Goal: Transaction & Acquisition: Purchase product/service

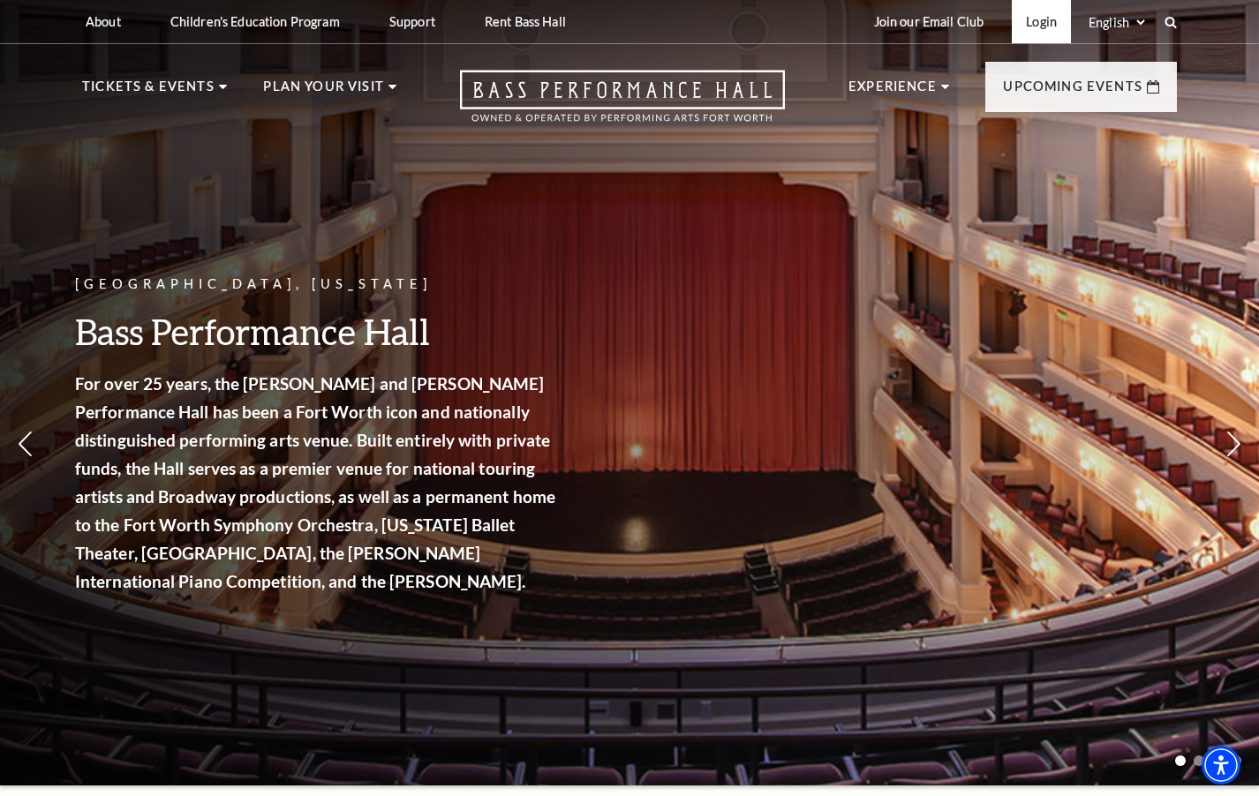
click at [1041, 26] on link "Login" at bounding box center [1041, 21] width 59 height 43
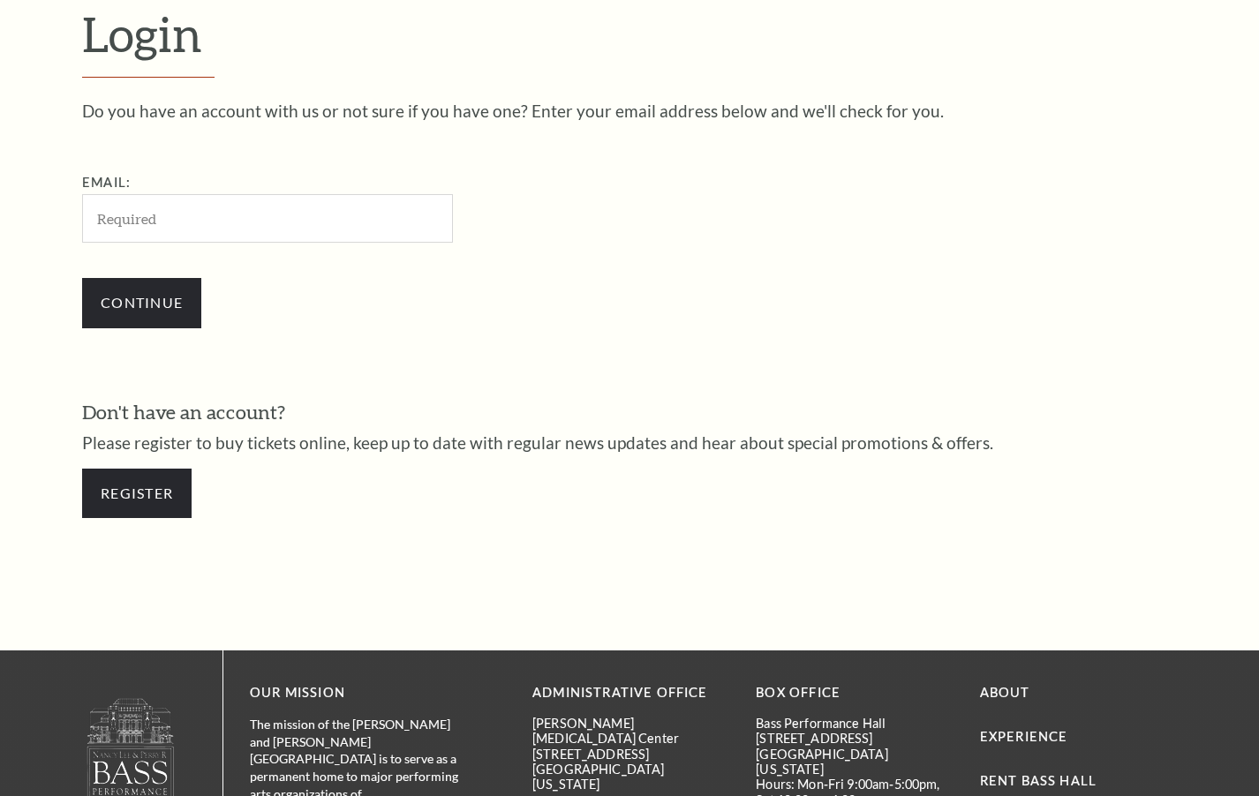
scroll to position [506, 0]
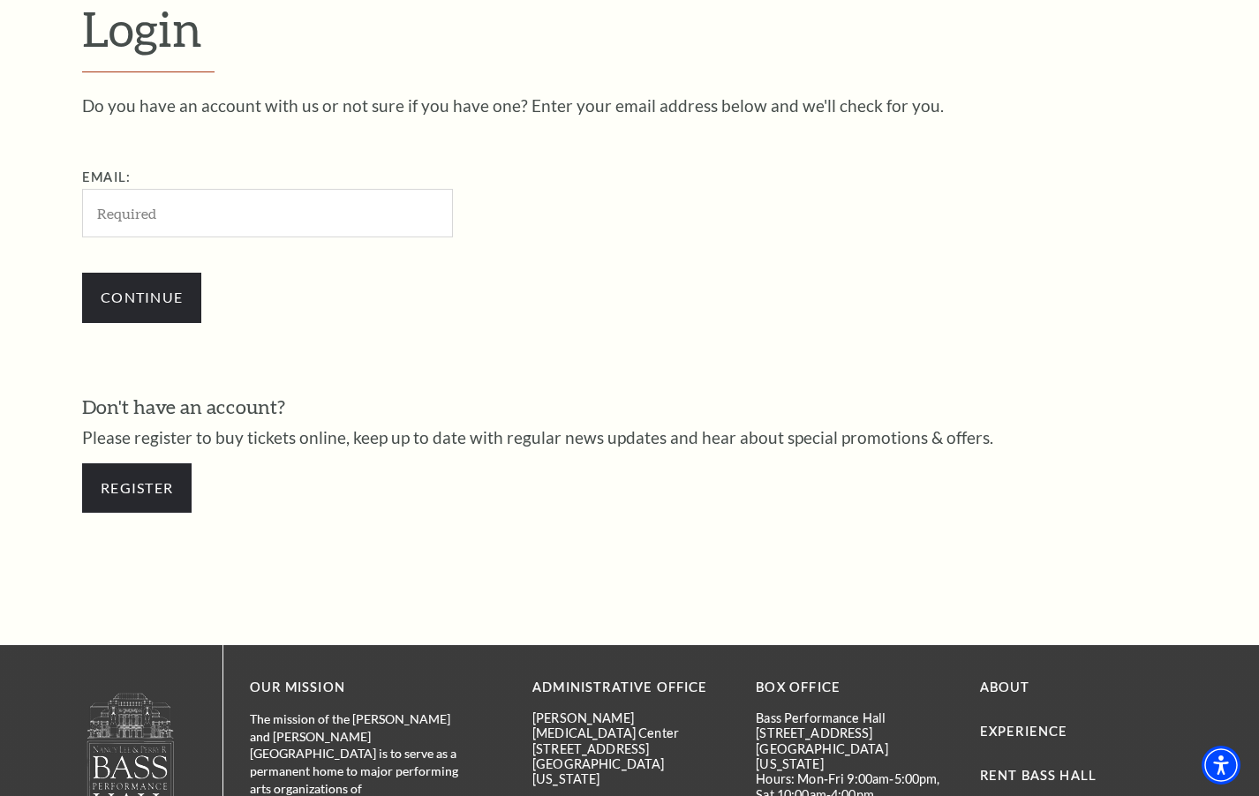
click at [245, 216] on input "Email:" at bounding box center [267, 213] width 371 height 49
type input "carolyn.mcdonald.82@gmail.com"
click at [149, 308] on input "Continue" at bounding box center [141, 297] width 119 height 49
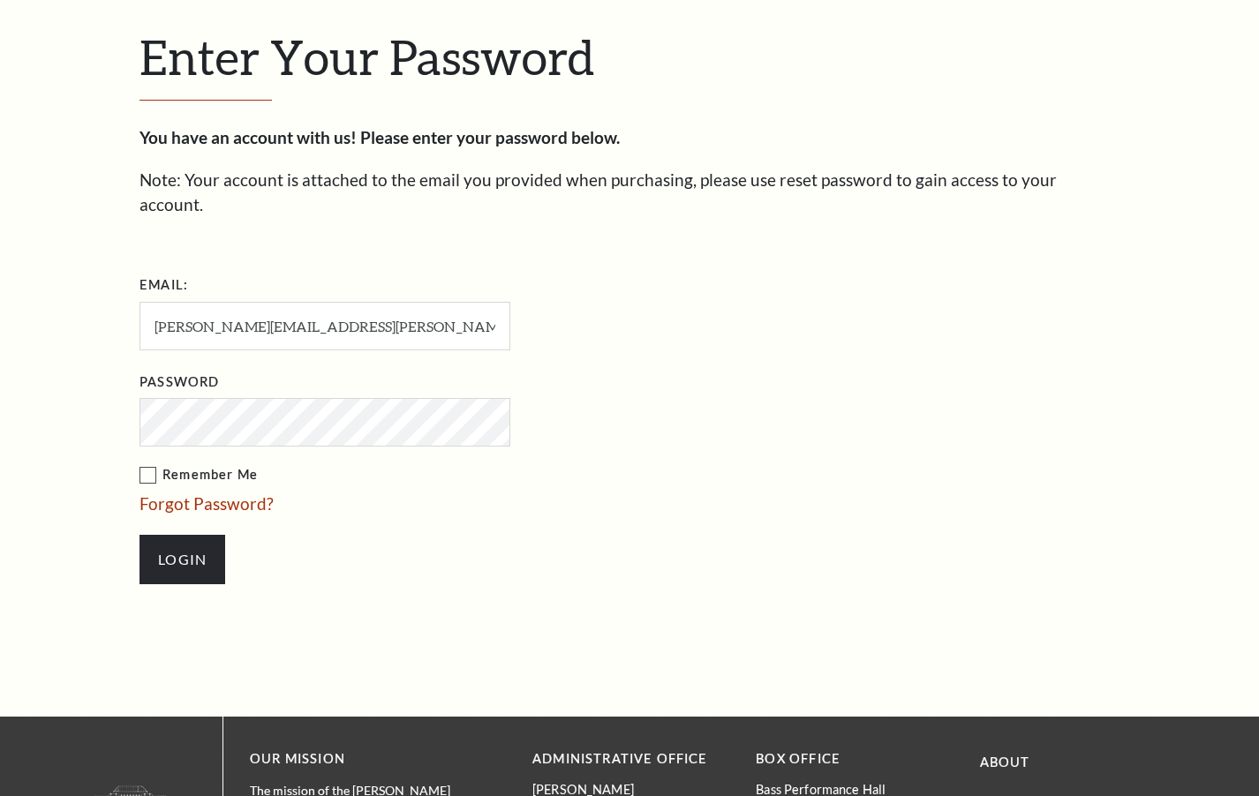
scroll to position [523, 0]
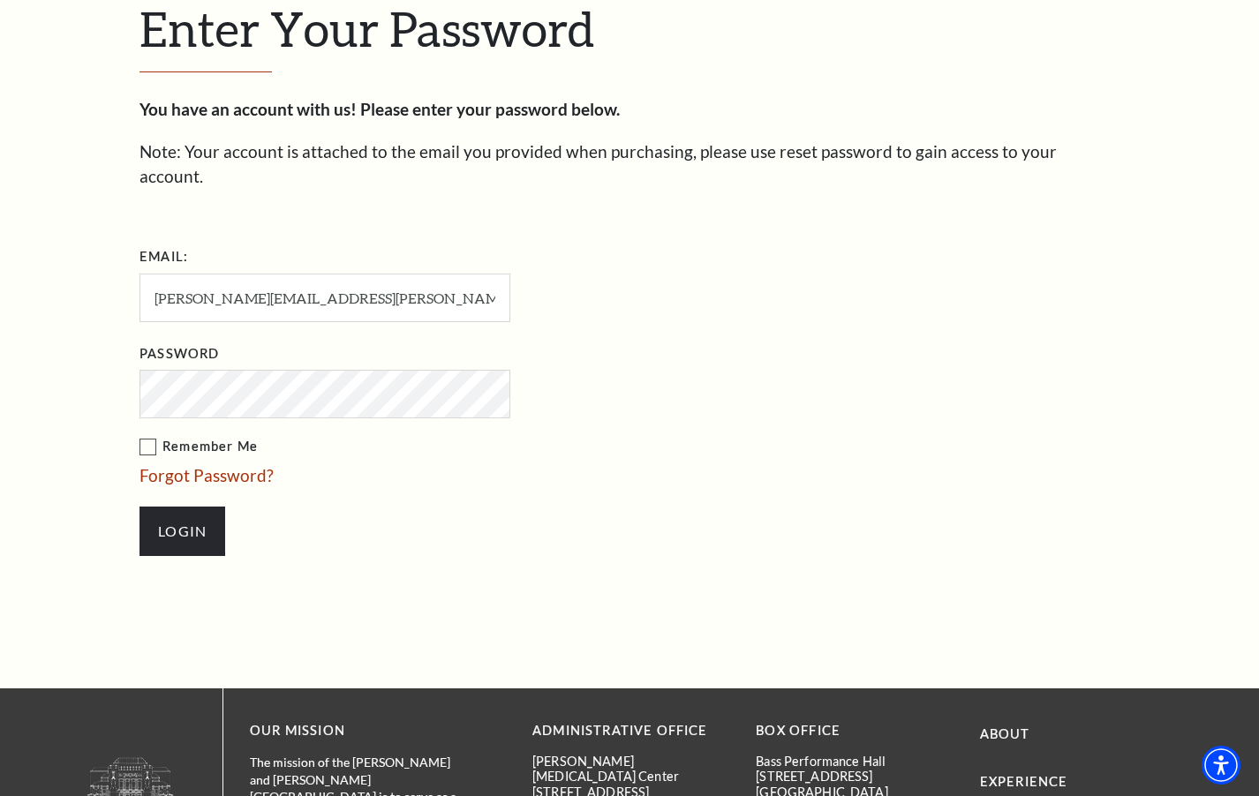
click at [139, 507] on input "Login" at bounding box center [182, 531] width 86 height 49
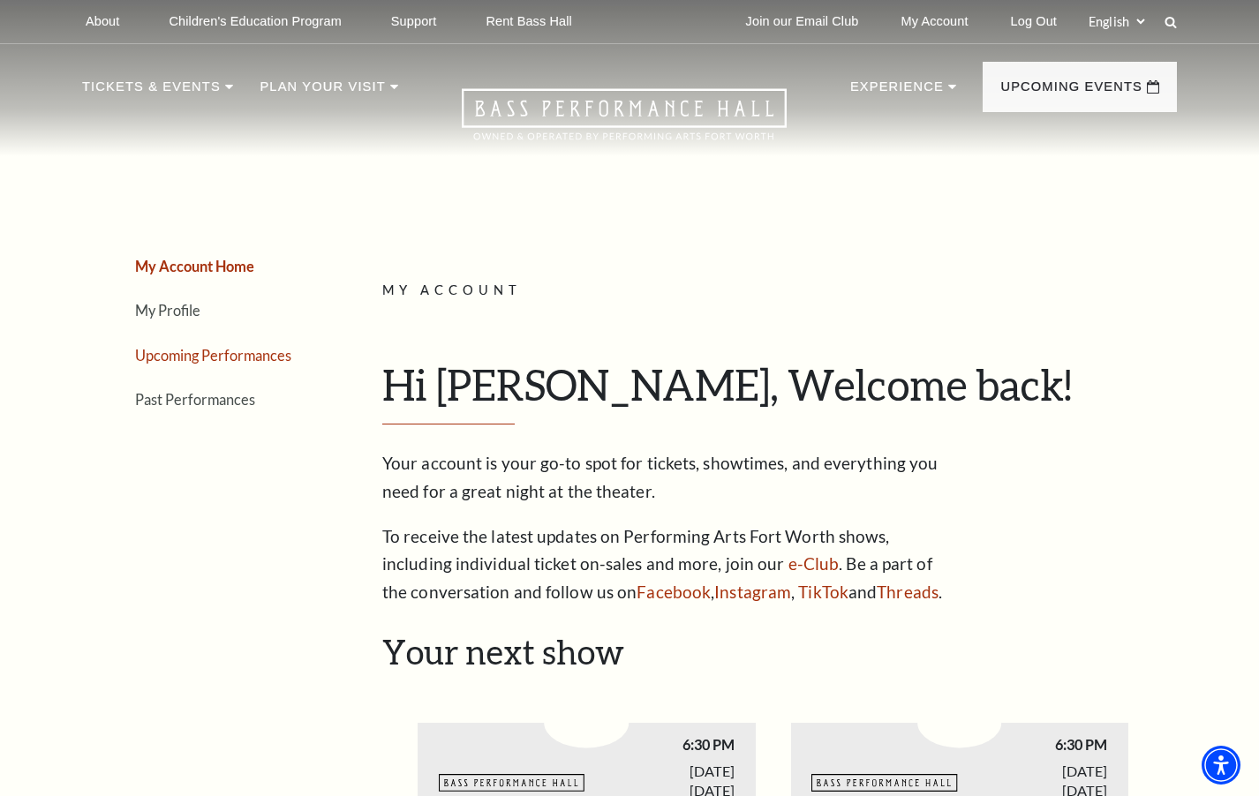
click at [184, 358] on link "Upcoming Performances" at bounding box center [213, 355] width 156 height 17
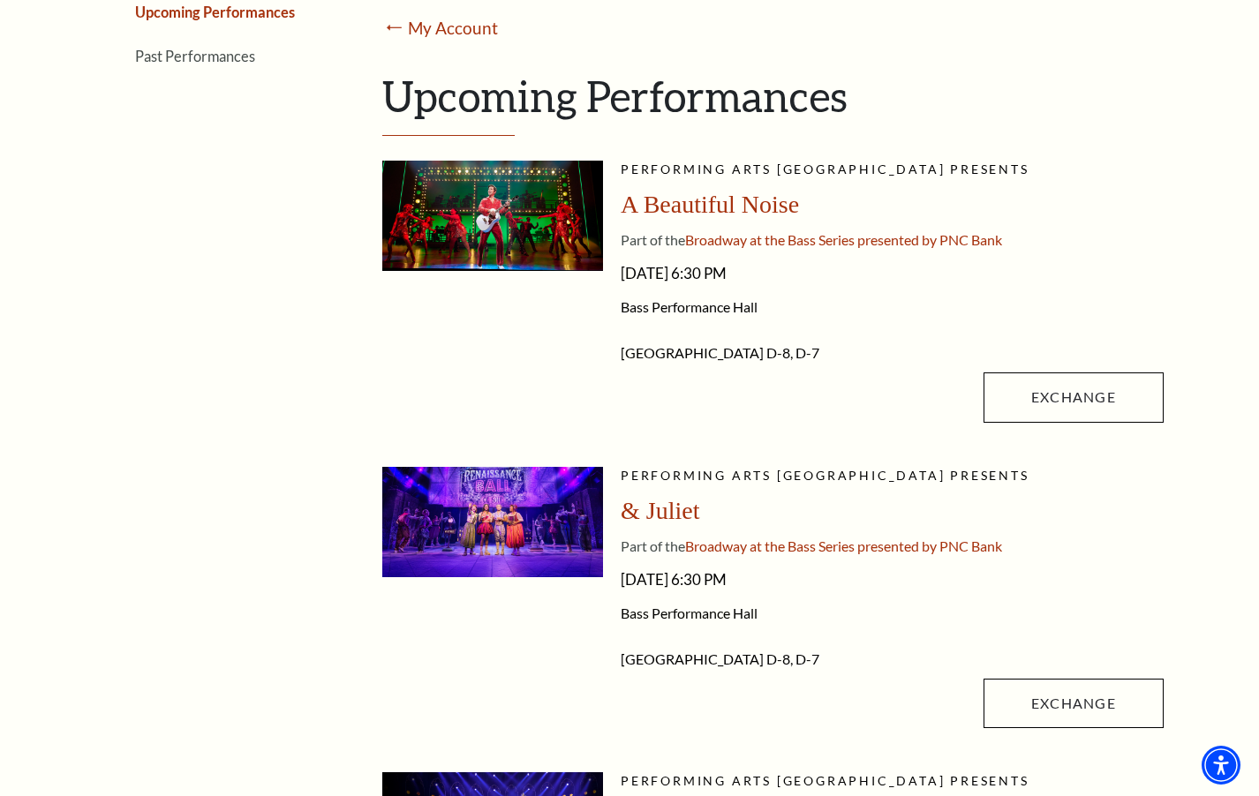
scroll to position [441, 0]
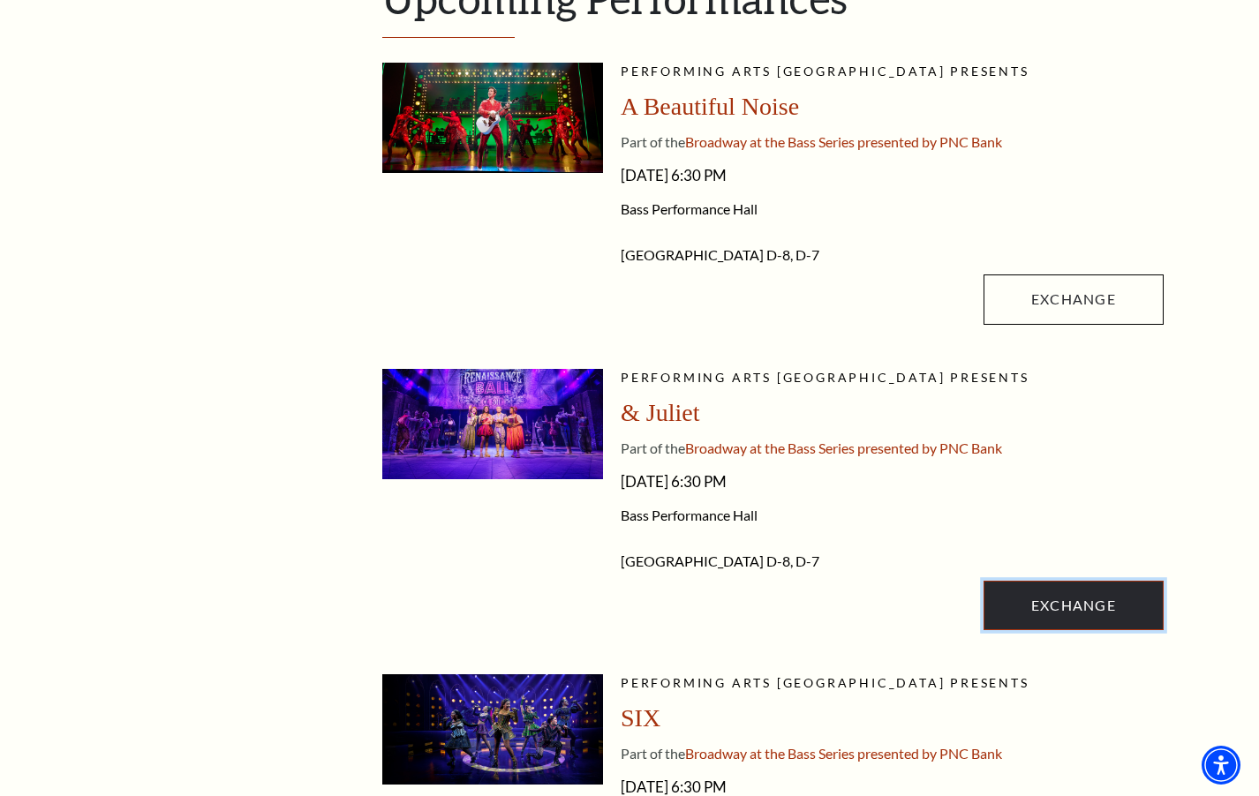
click at [1052, 622] on link "Exchange" at bounding box center [1074, 605] width 180 height 49
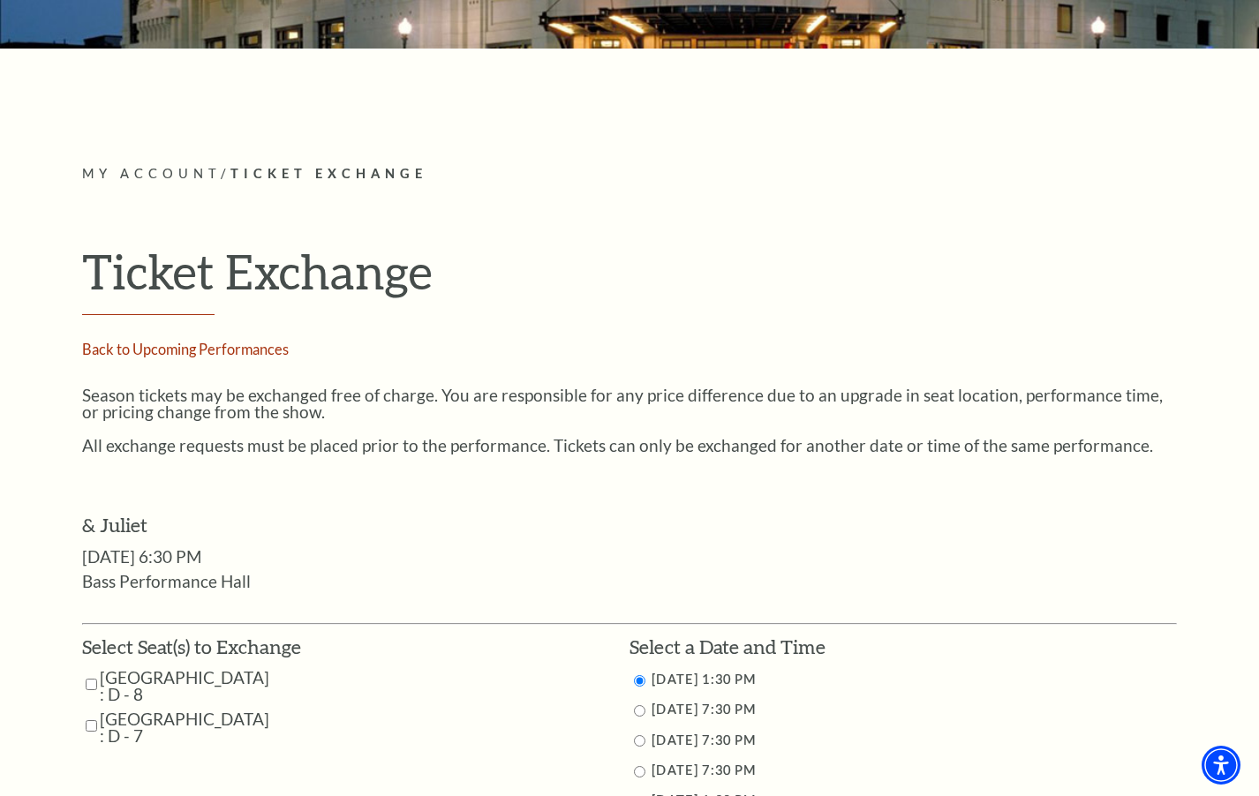
scroll to position [441, 0]
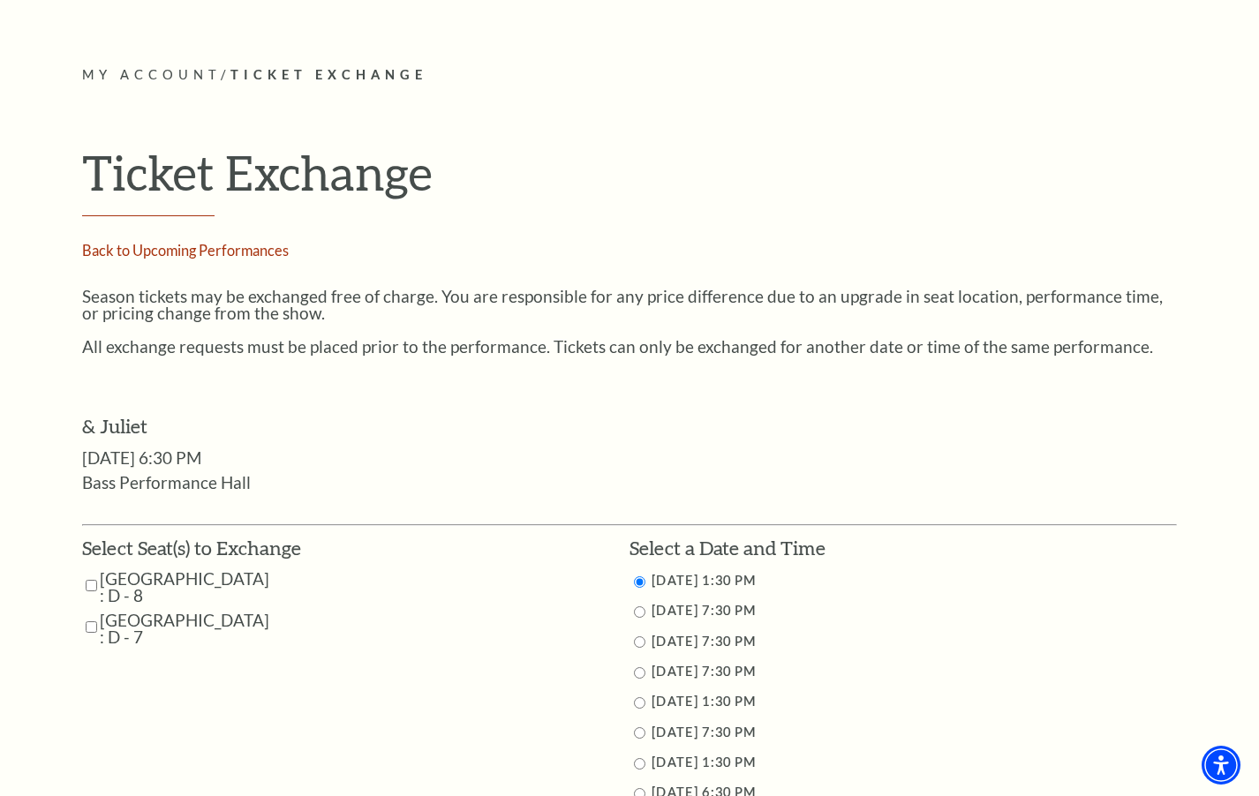
drag, startPoint x: 93, startPoint y: 579, endPoint x: 87, endPoint y: 604, distance: 25.5
click at [92, 580] on input "Mezzanine Center : D - 8" at bounding box center [91, 585] width 11 height 31
checkbox input "true"
click at [87, 623] on input "Mezzanine Center : D - 7" at bounding box center [91, 627] width 11 height 31
checkbox input "true"
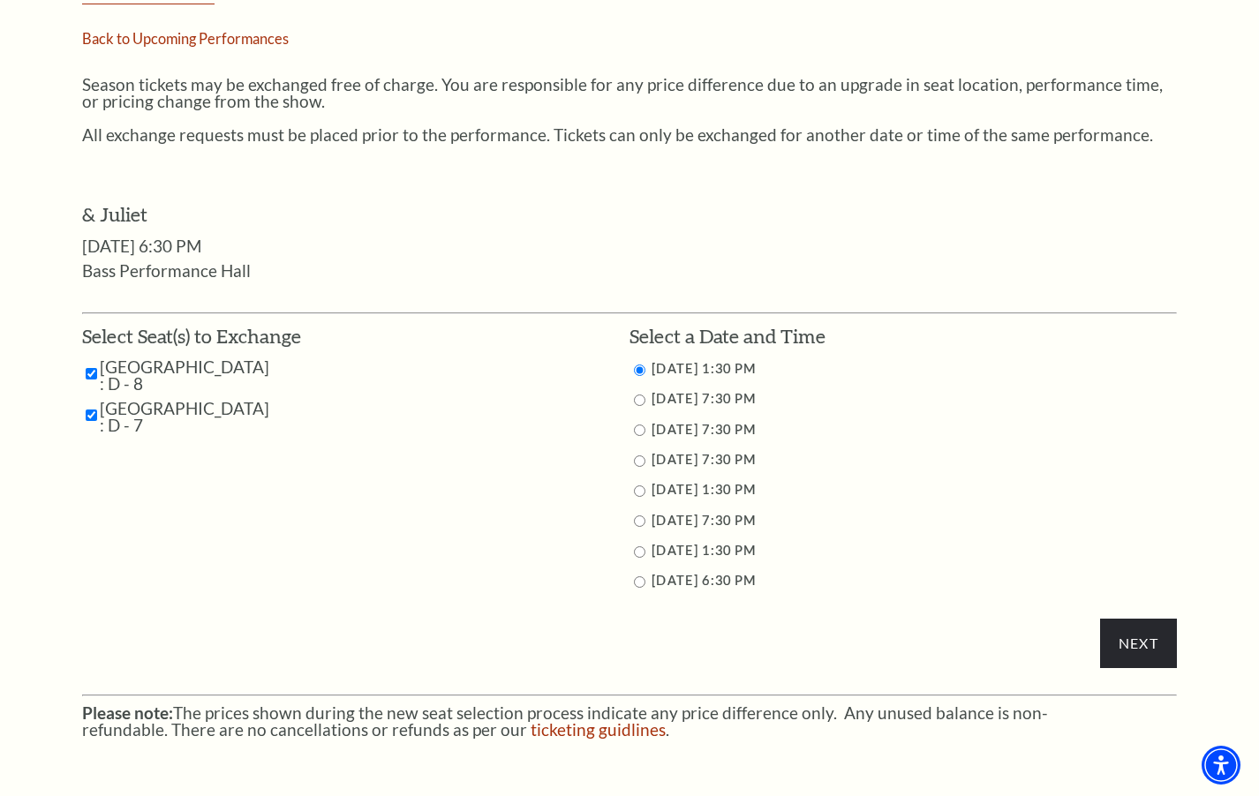
scroll to position [706, 0]
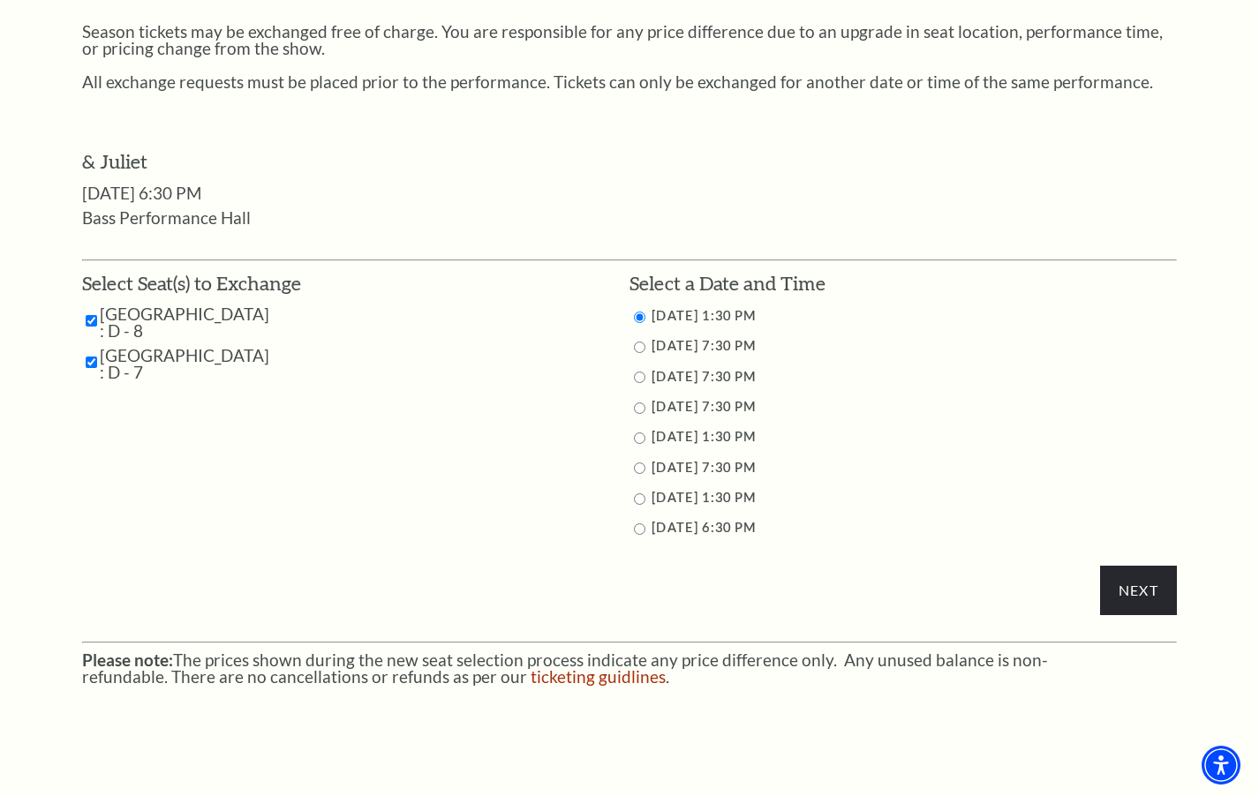
click at [638, 381] on input "11/13/2025 7:30 PM" at bounding box center [639, 377] width 11 height 11
radio input "true"
click at [1143, 583] on input "Next" at bounding box center [1138, 590] width 77 height 49
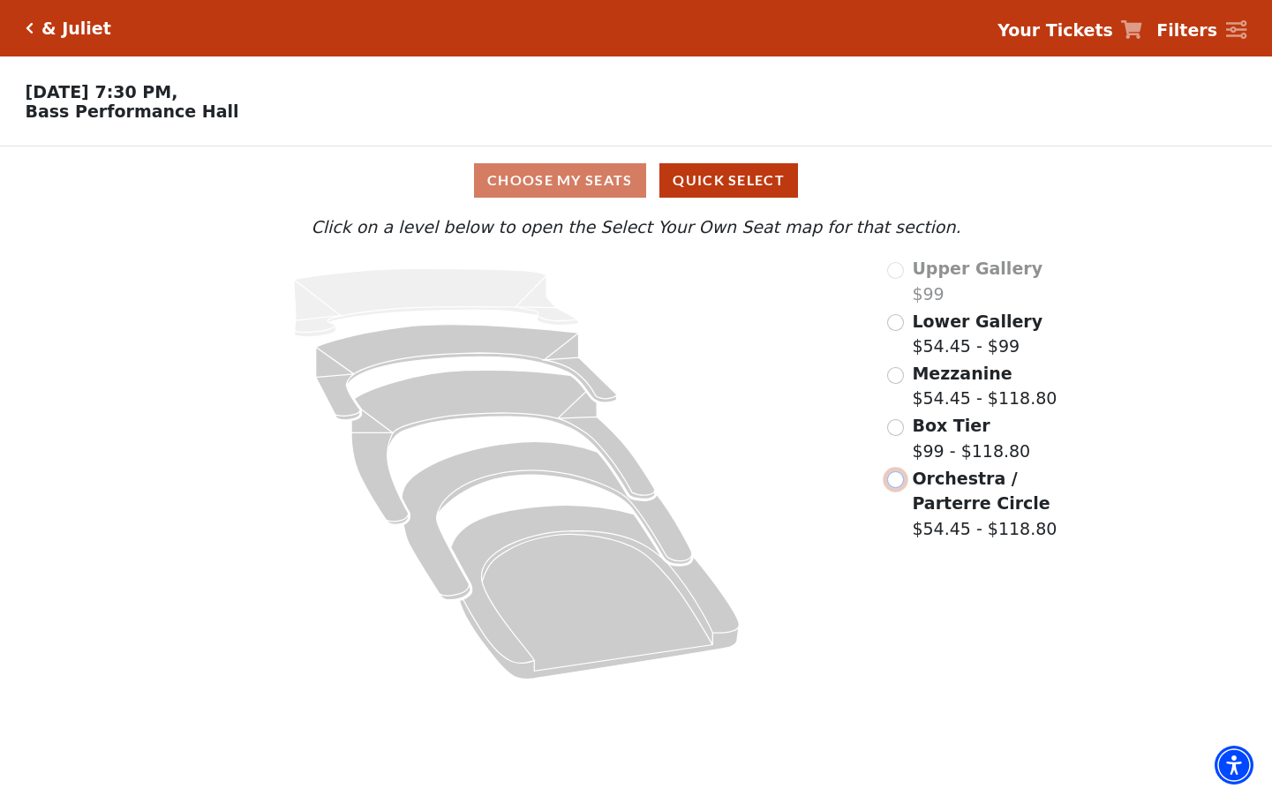
click at [893, 486] on input "Orchestra / Parterre Circle$54.45 - $118.80\a" at bounding box center [895, 479] width 17 height 17
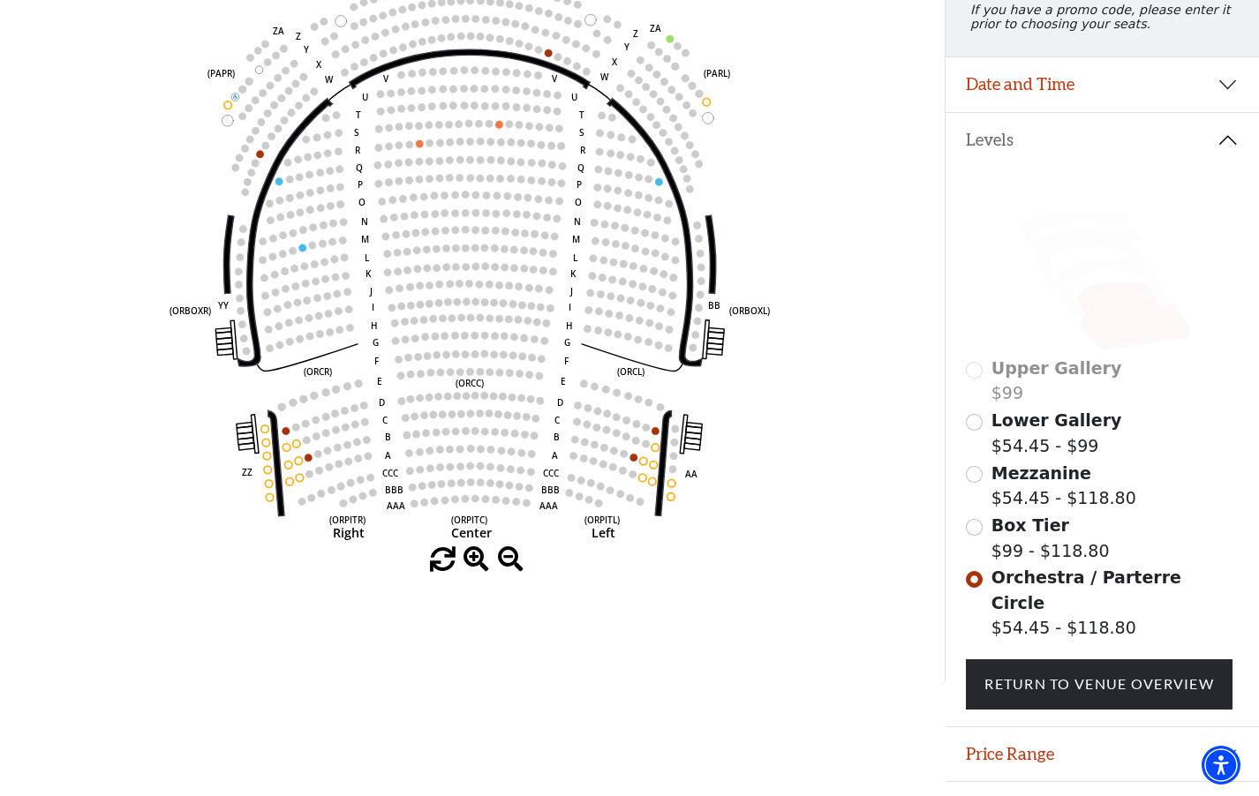
scroll to position [265, 0]
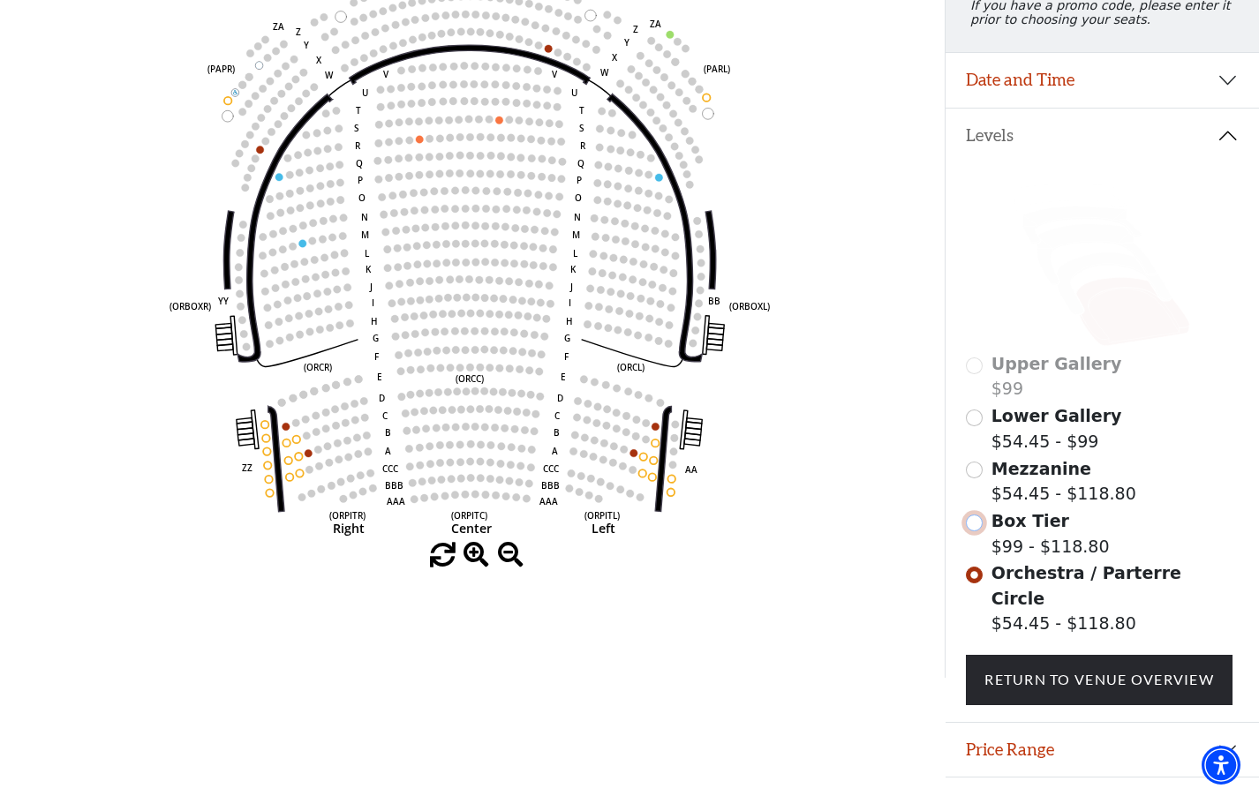
click at [975, 531] on input "Box Tier$99 - $118.80\a" at bounding box center [974, 523] width 17 height 17
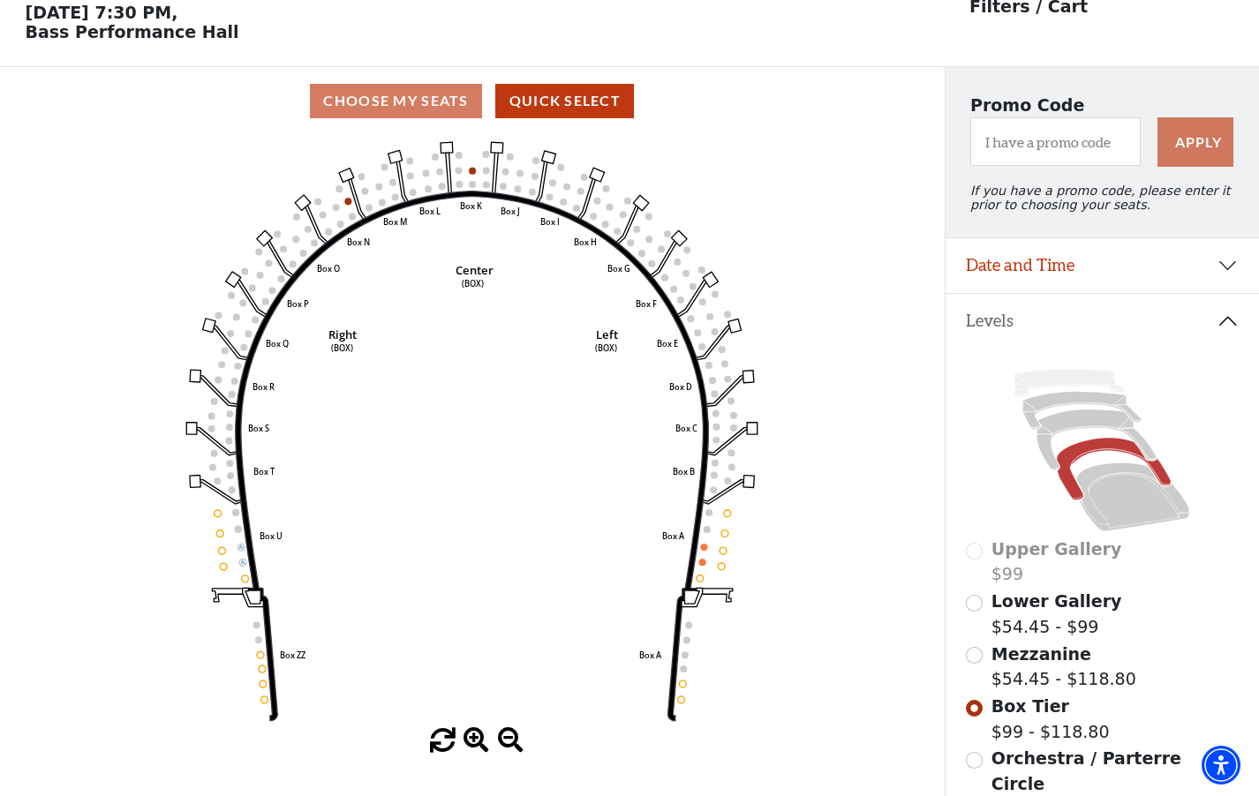
scroll to position [82, 0]
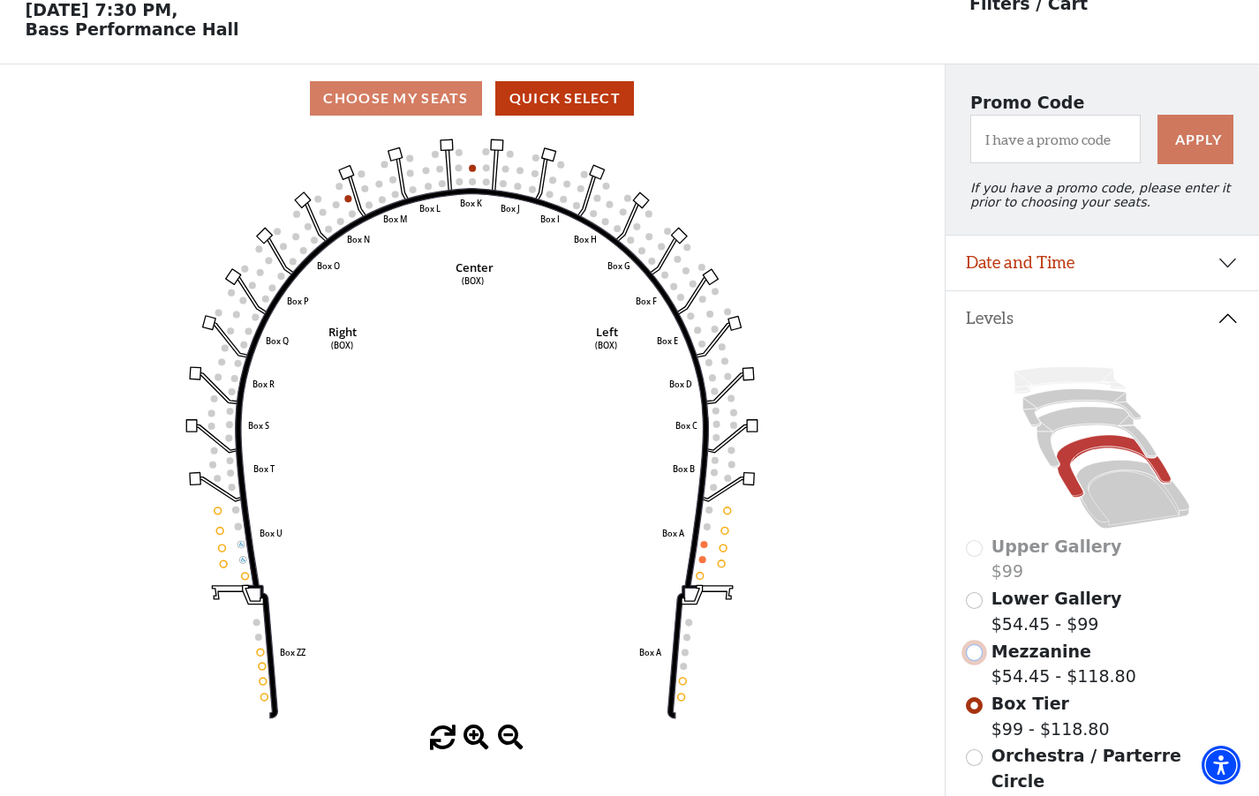
click at [972, 661] on input "Mezzanine$54.45 - $118.80\a" at bounding box center [974, 652] width 17 height 17
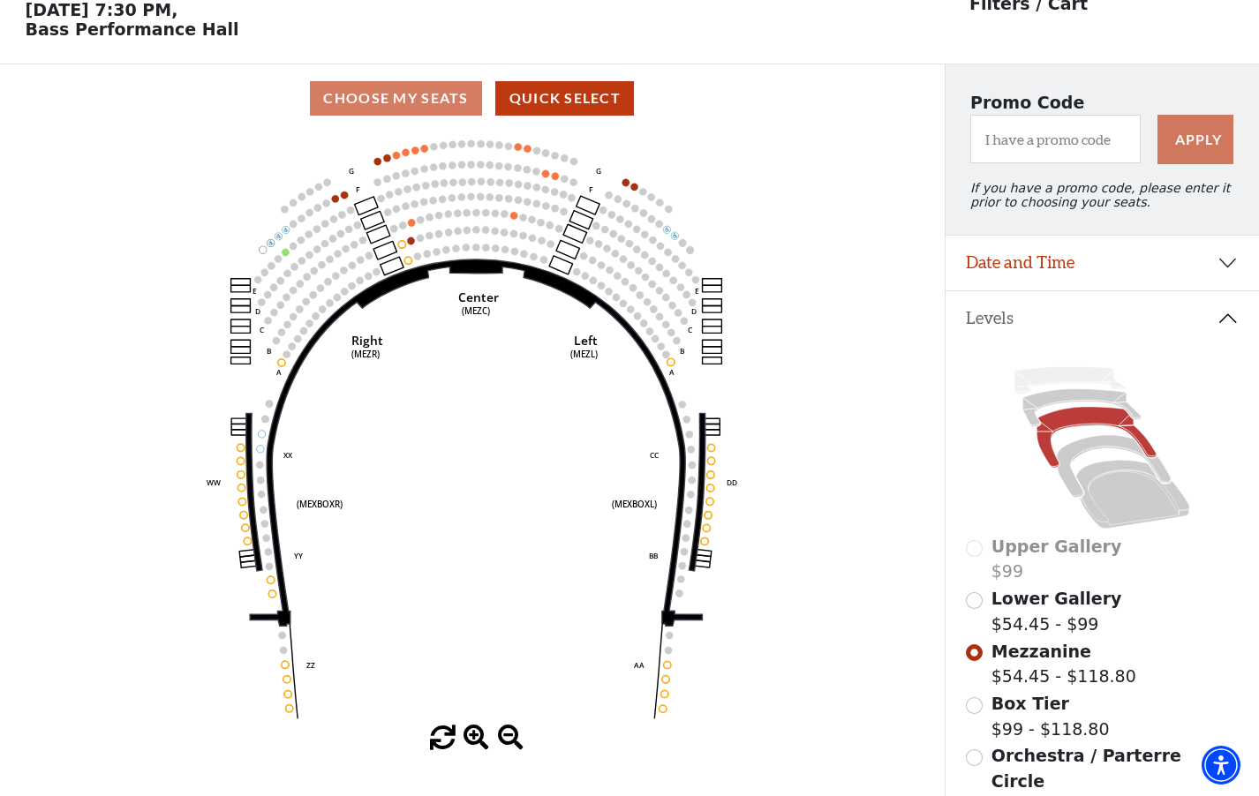
click at [982, 619] on div "Lower Gallery $54.45 - $99" at bounding box center [1102, 611] width 272 height 50
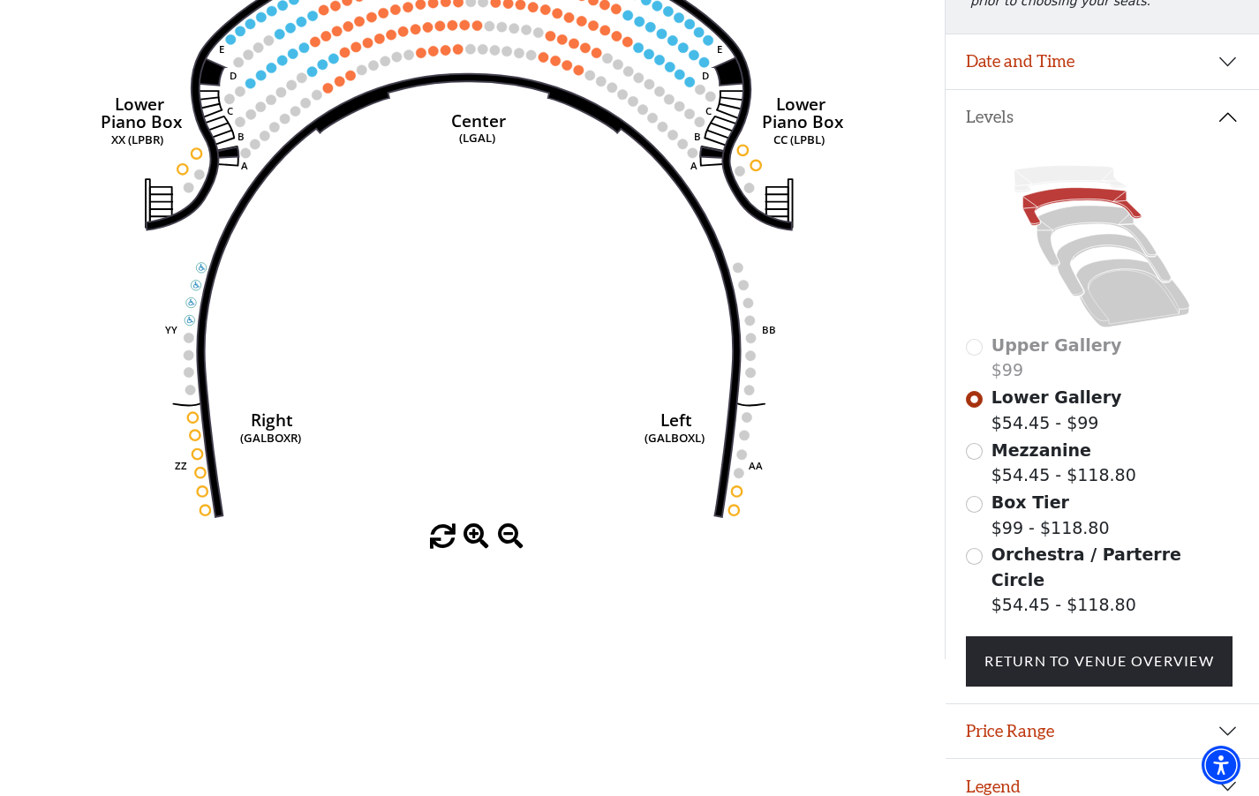
scroll to position [289, 0]
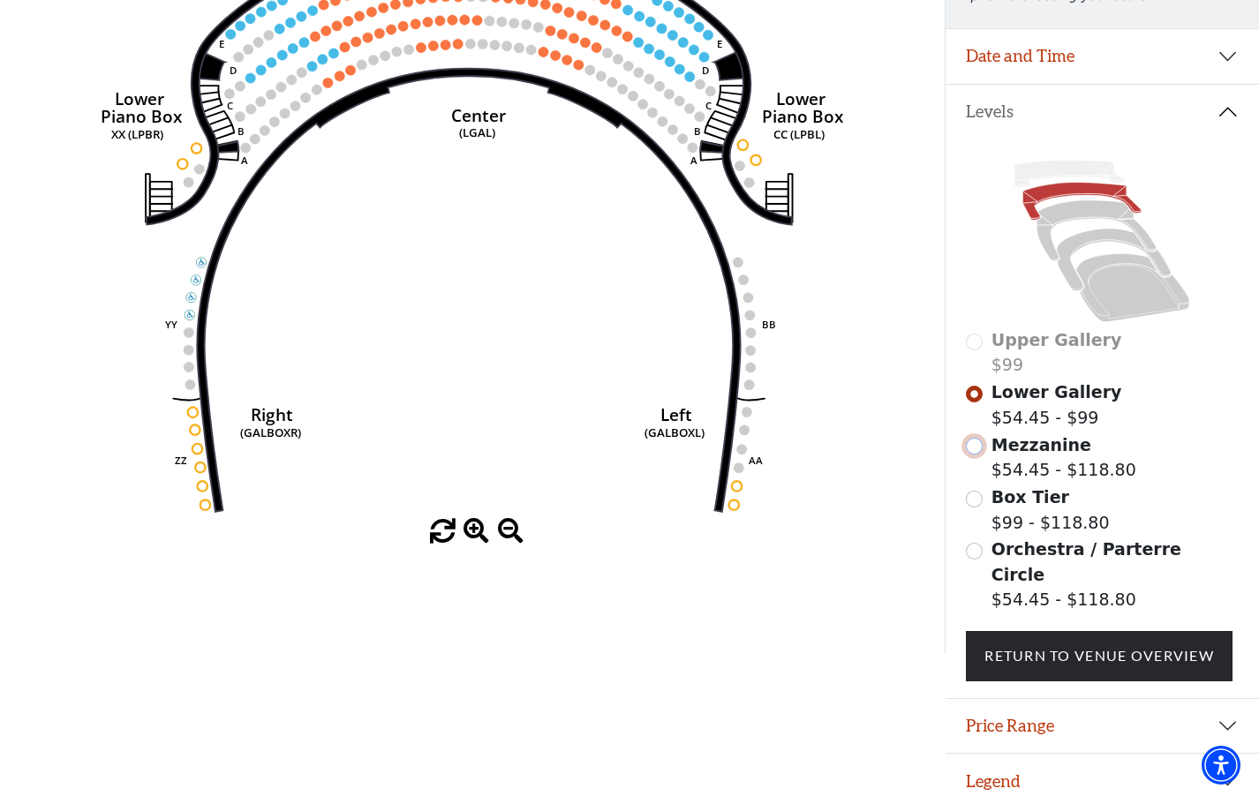
click at [974, 455] on input "Mezzanine$54.45 - $118.80\a" at bounding box center [974, 446] width 17 height 17
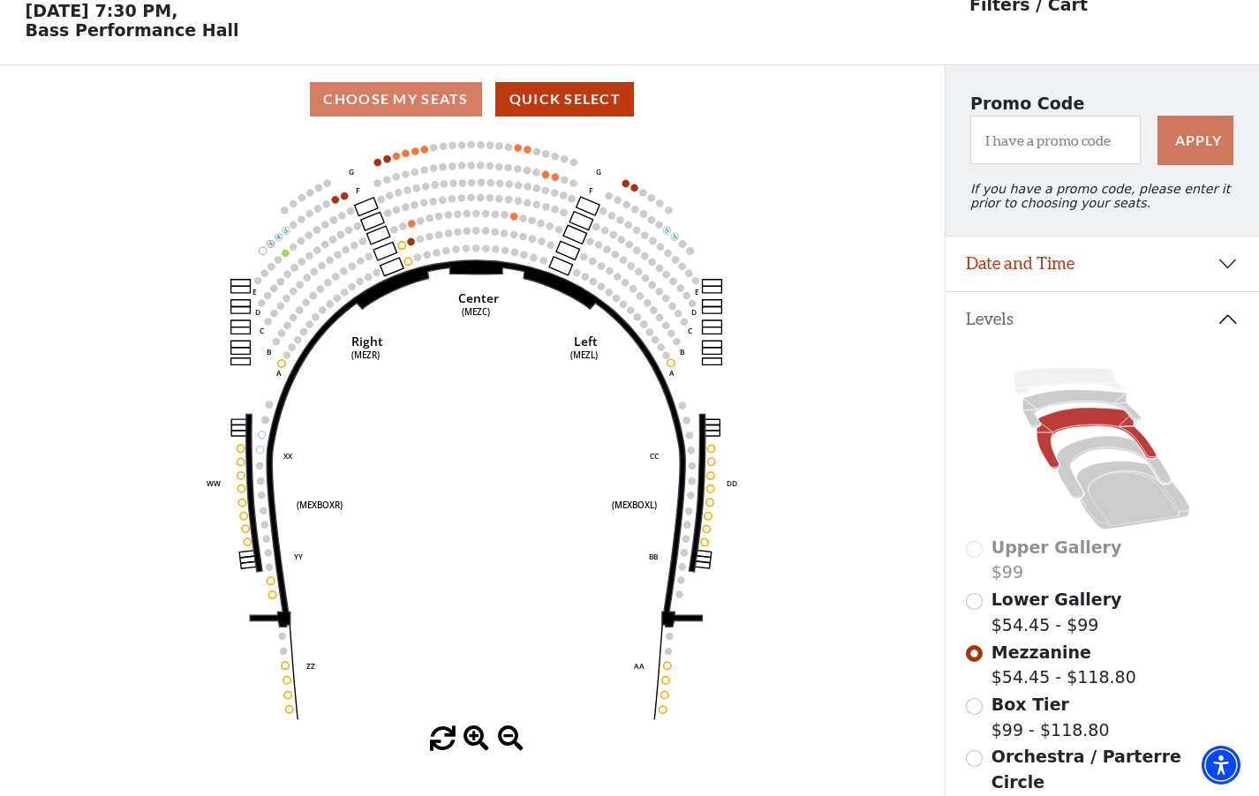
scroll to position [82, 0]
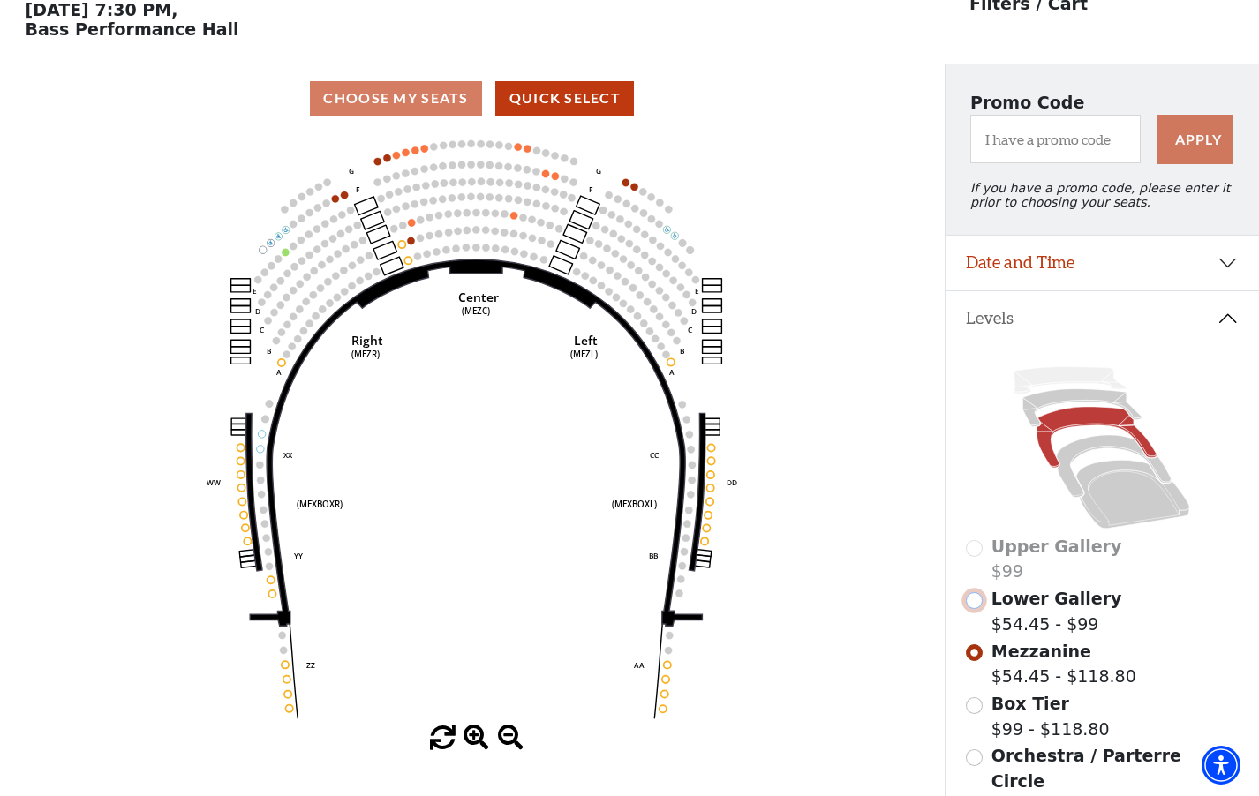
click at [976, 609] on input "Lower Gallery$54.45 - $99\a" at bounding box center [974, 600] width 17 height 17
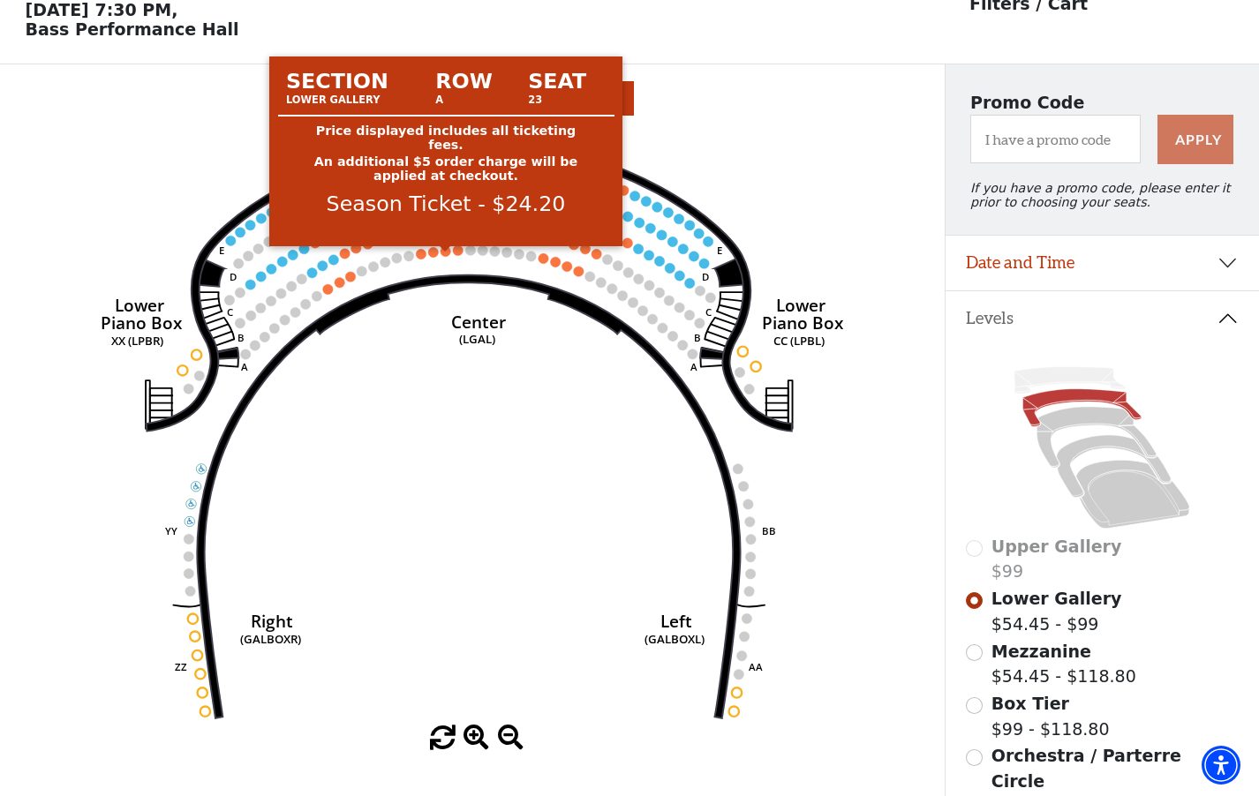
click at [447, 256] on circle at bounding box center [446, 251] width 10 height 10
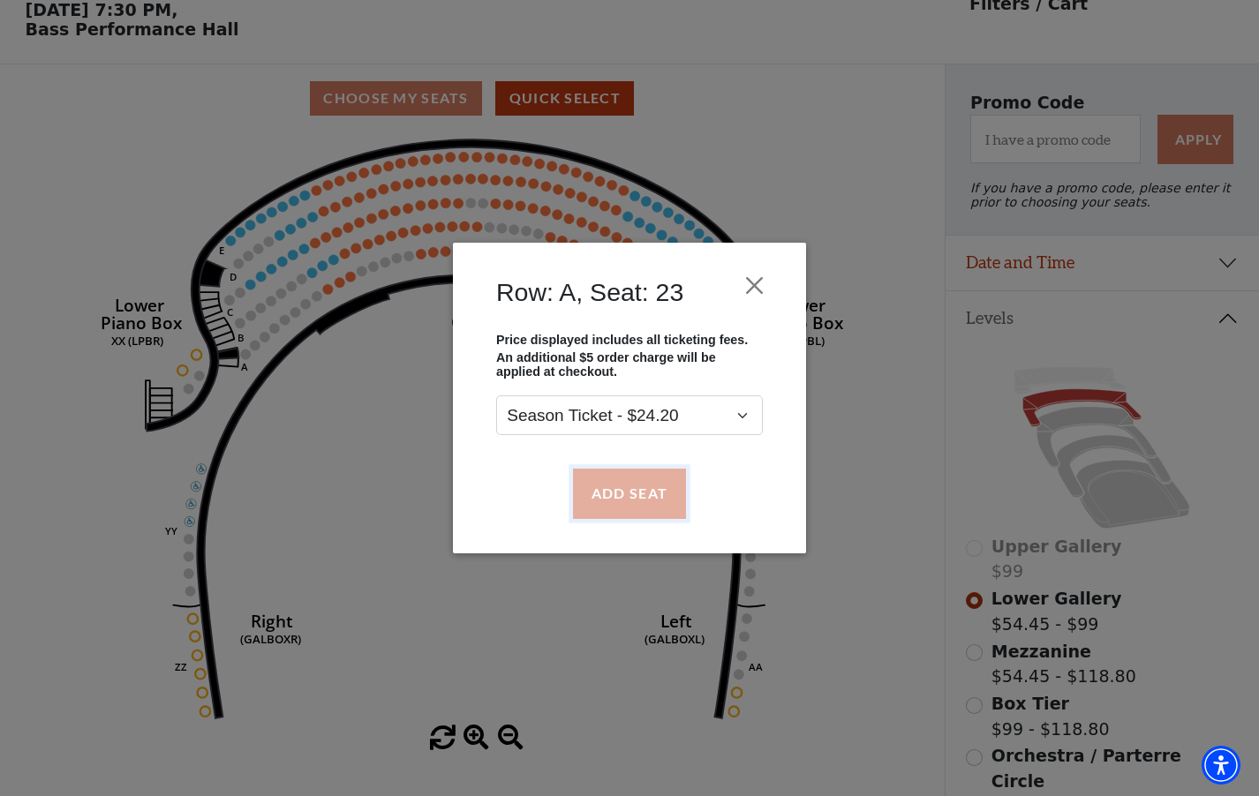
click at [624, 501] on button "Add Seat" at bounding box center [629, 493] width 113 height 49
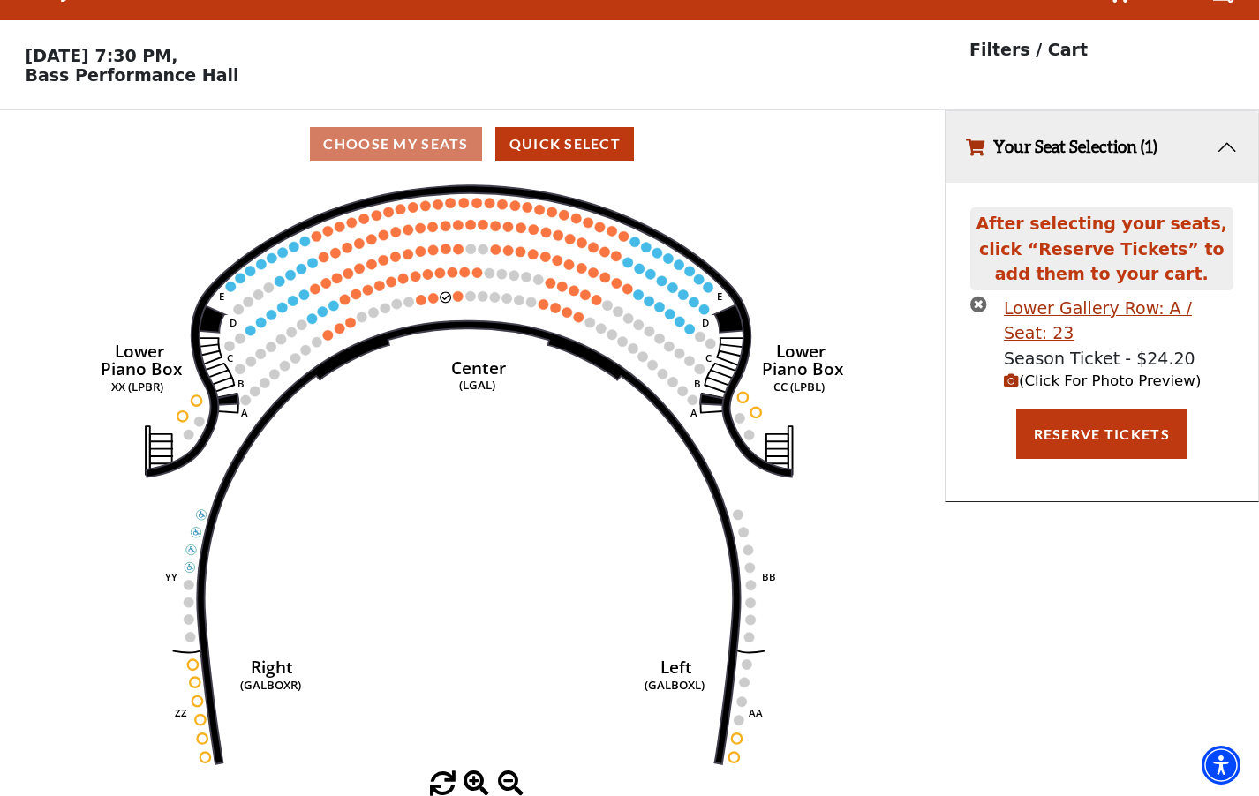
scroll to position [0, 0]
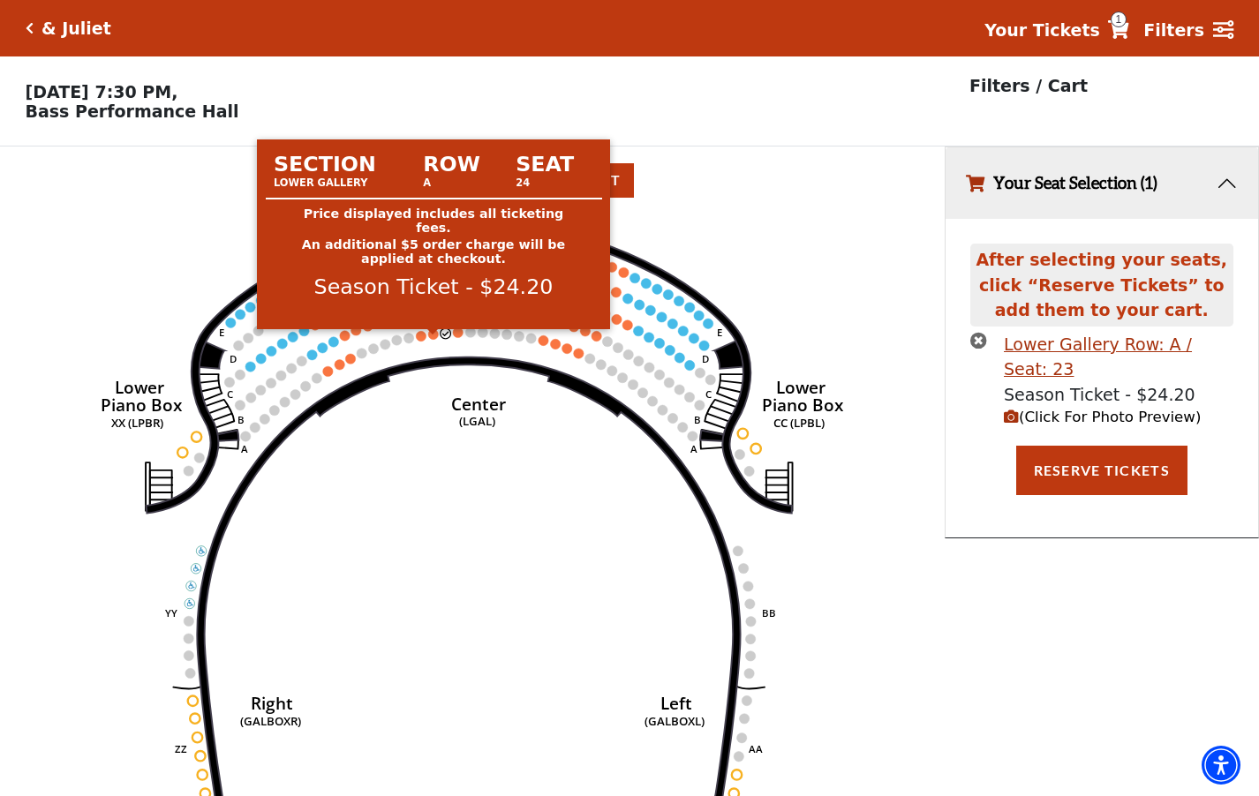
click at [431, 339] on circle at bounding box center [434, 334] width 10 height 10
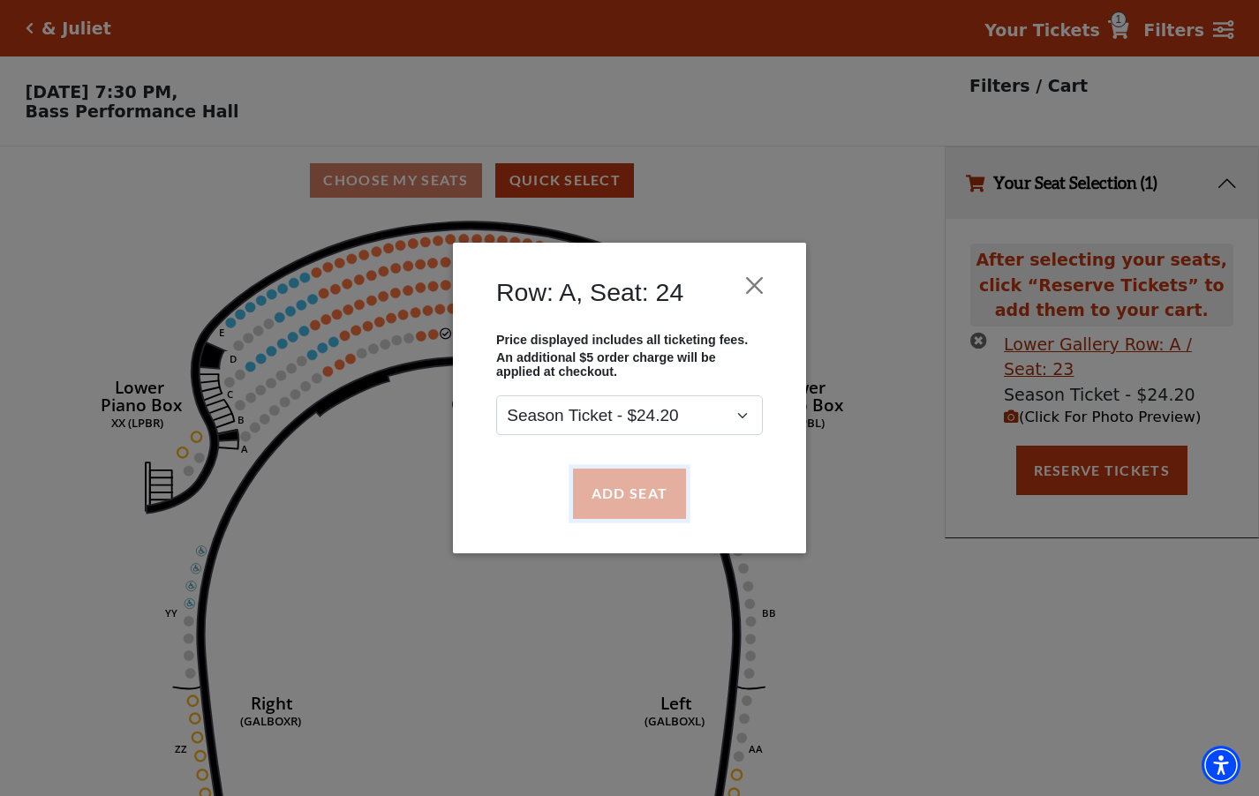
click at [611, 501] on button "Add Seat" at bounding box center [629, 493] width 113 height 49
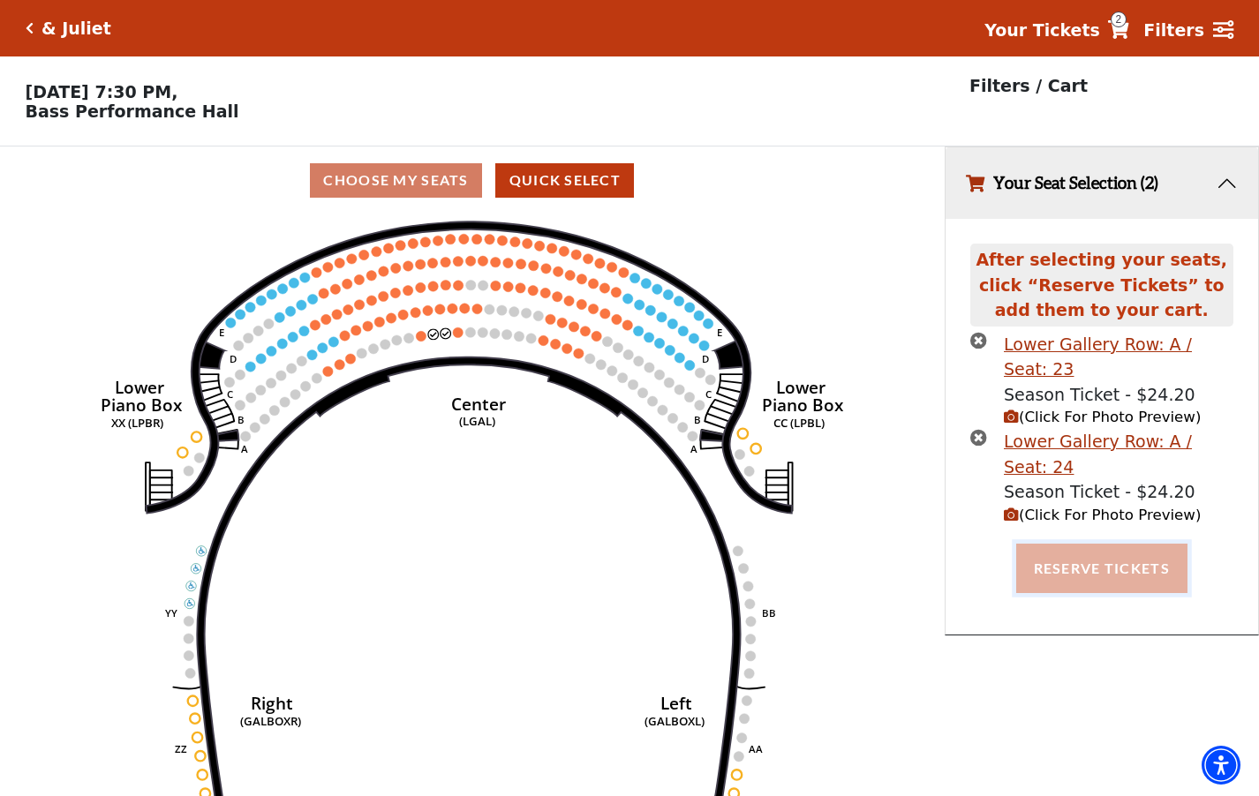
click at [1102, 544] on button "Reserve Tickets" at bounding box center [1101, 568] width 171 height 49
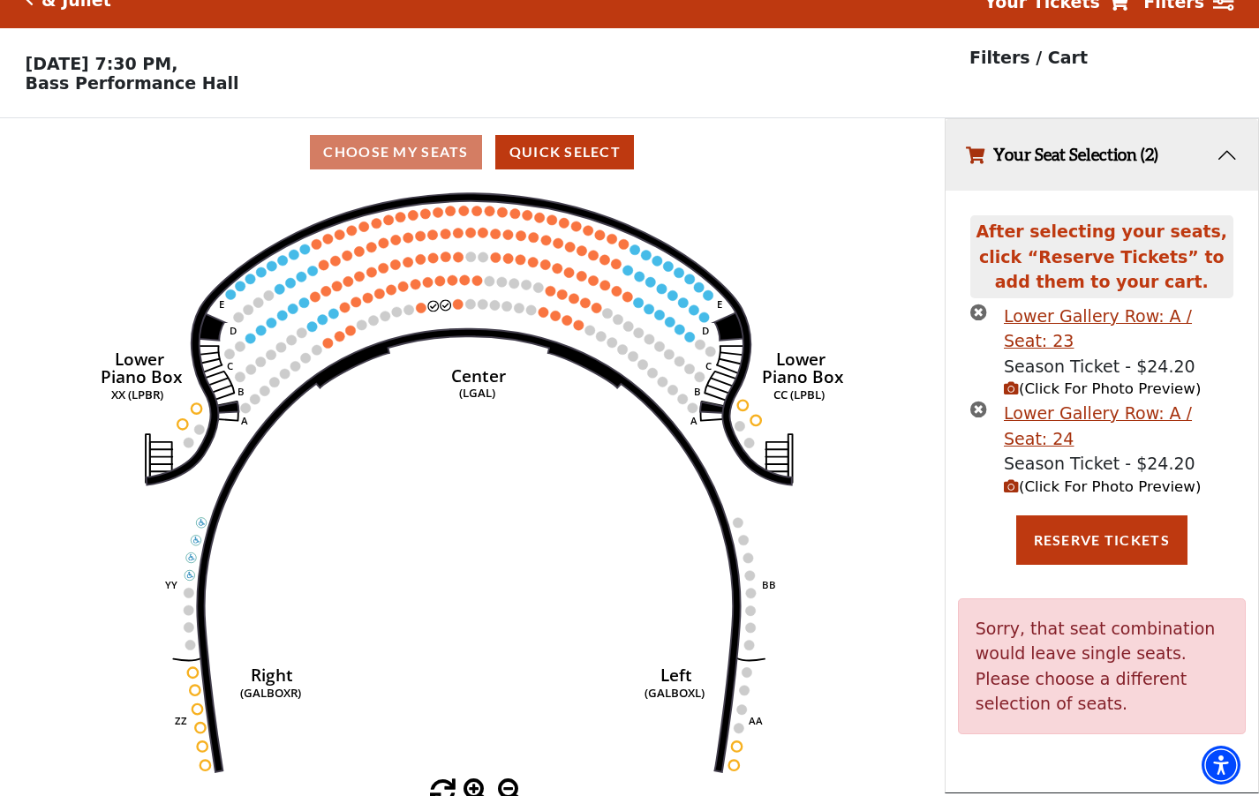
scroll to position [43, 0]
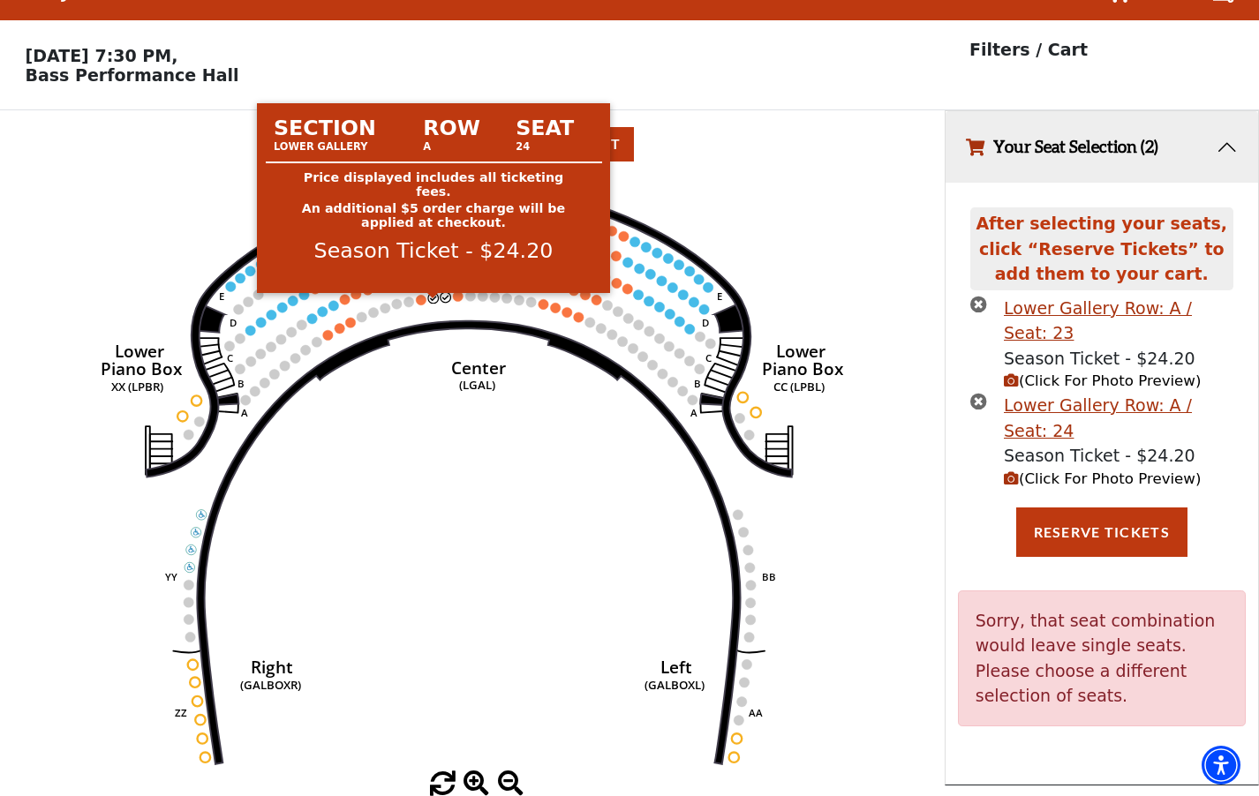
click at [433, 299] on circle at bounding box center [434, 298] width 10 height 10
click at [433, 296] on circle at bounding box center [434, 298] width 10 height 10
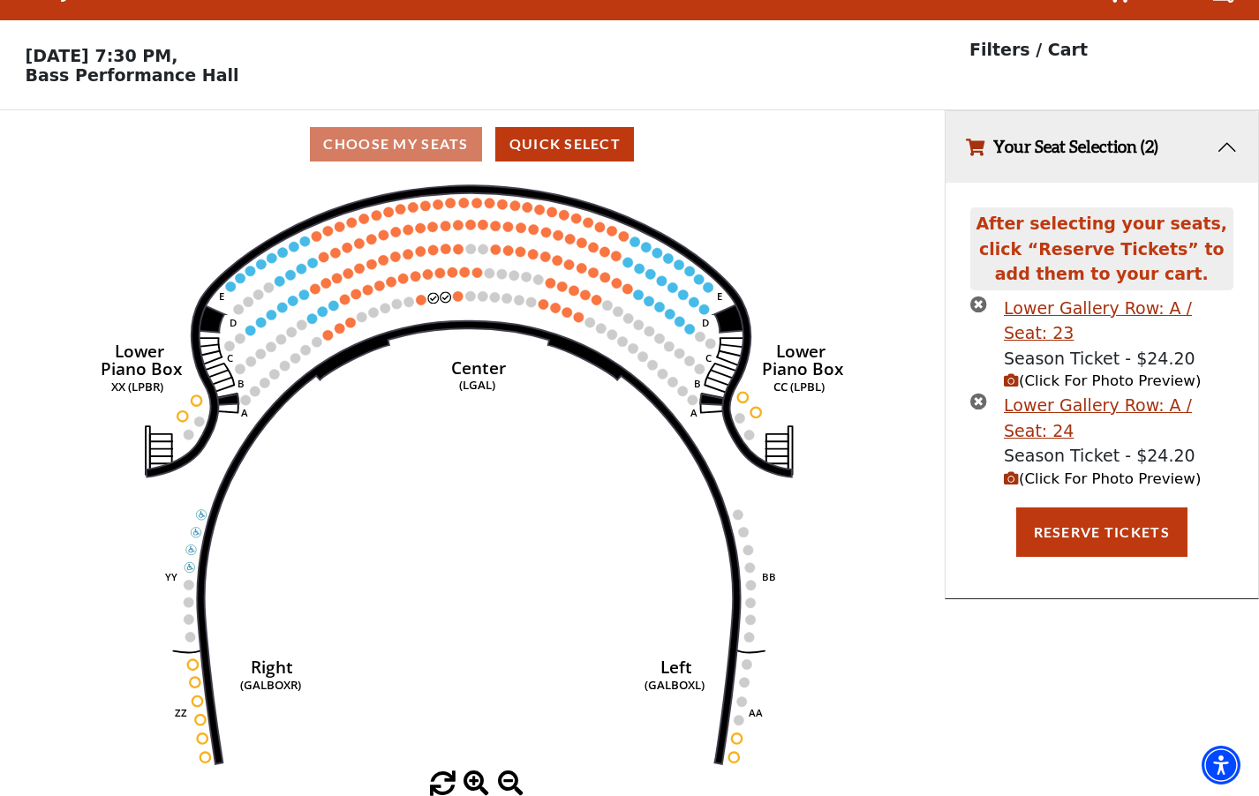
click at [979, 308] on icon "times-circle" at bounding box center [978, 304] width 17 height 17
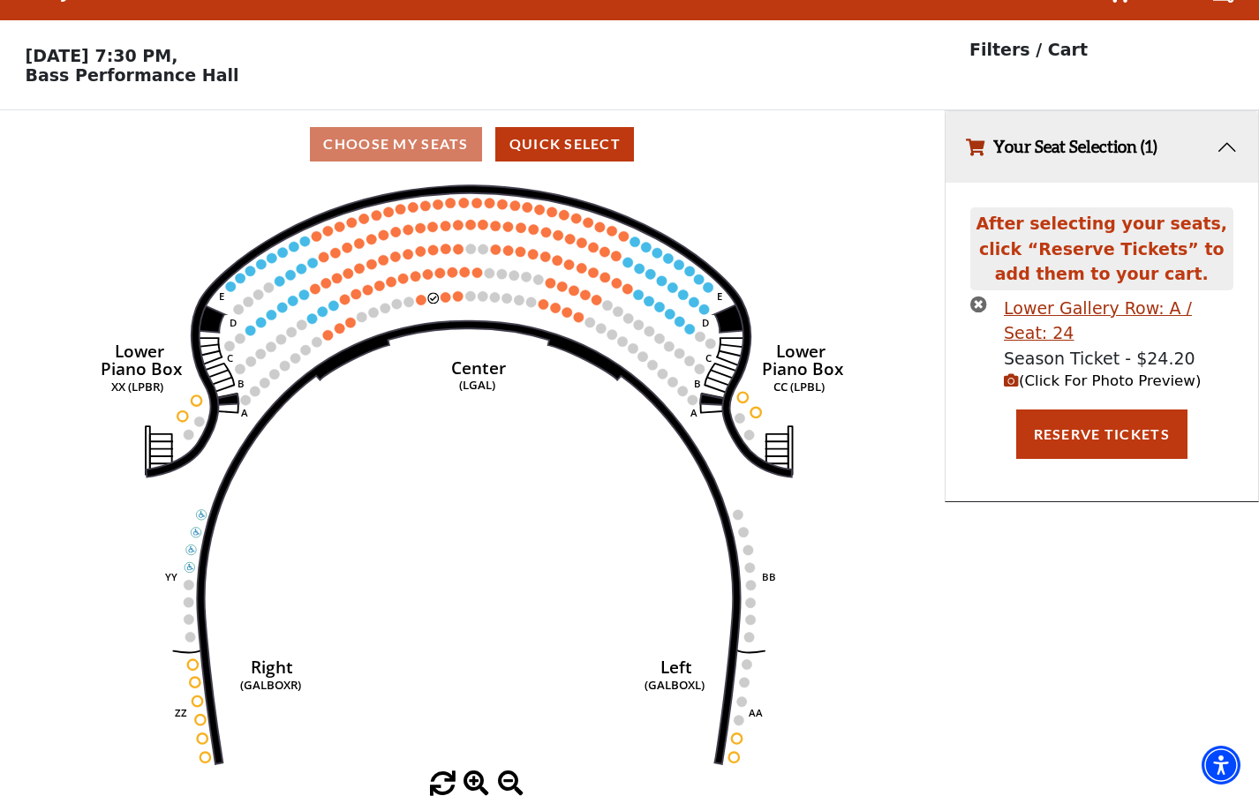
click at [978, 301] on icon "times-circle" at bounding box center [978, 304] width 17 height 17
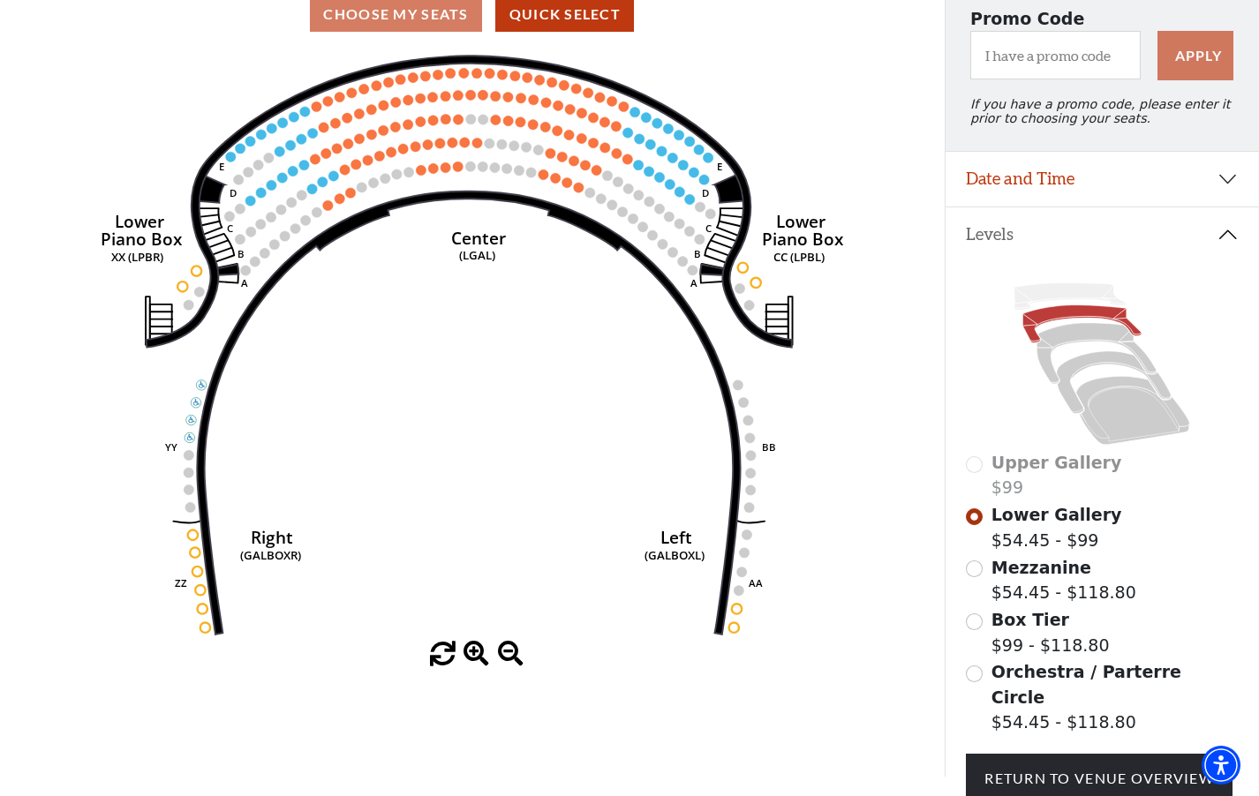
scroll to position [112, 0]
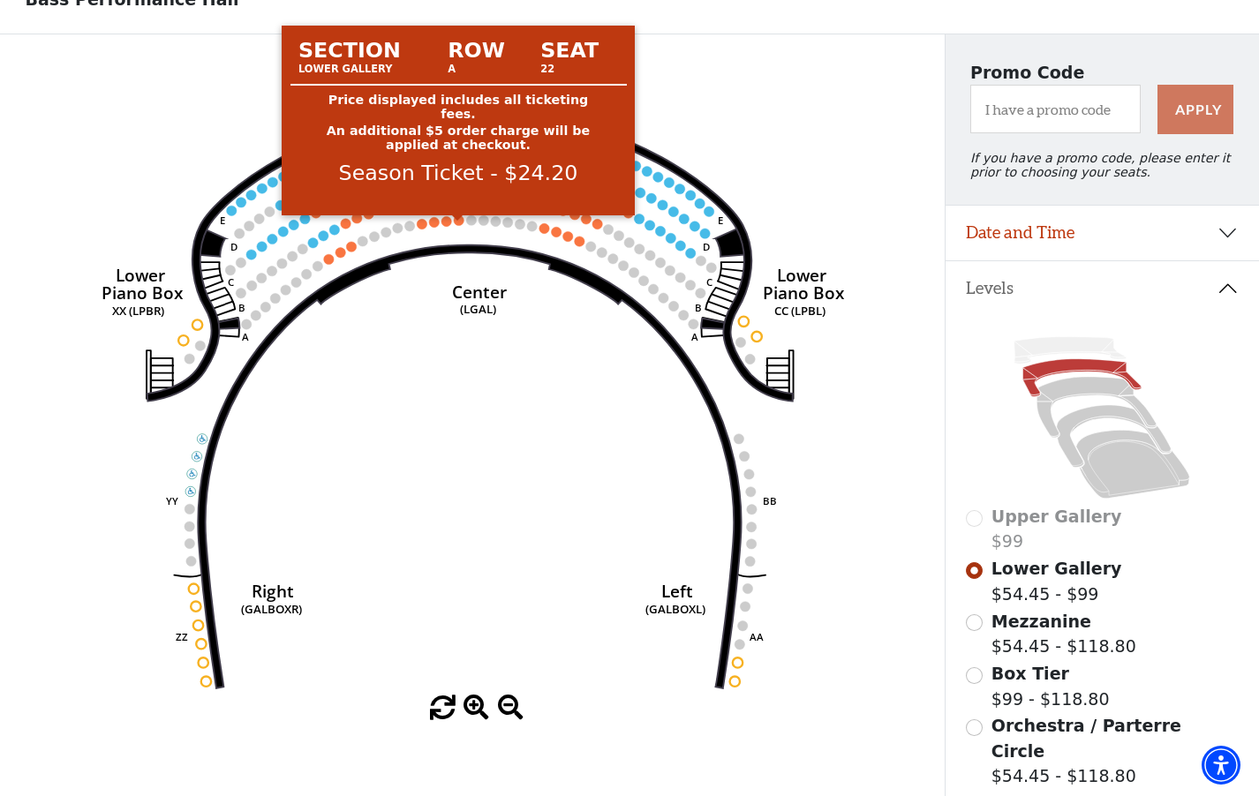
click at [459, 225] on circle at bounding box center [459, 220] width 10 height 10
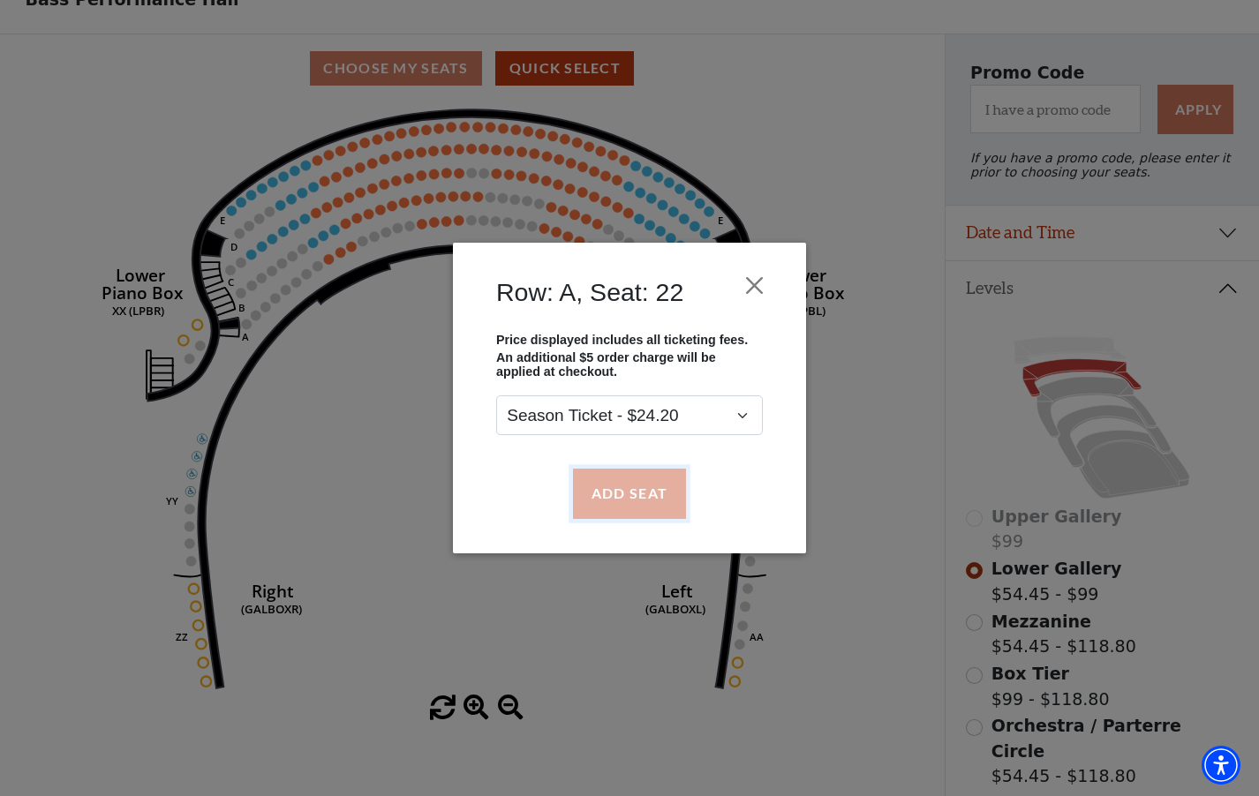
click at [644, 494] on button "Add Seat" at bounding box center [629, 493] width 113 height 49
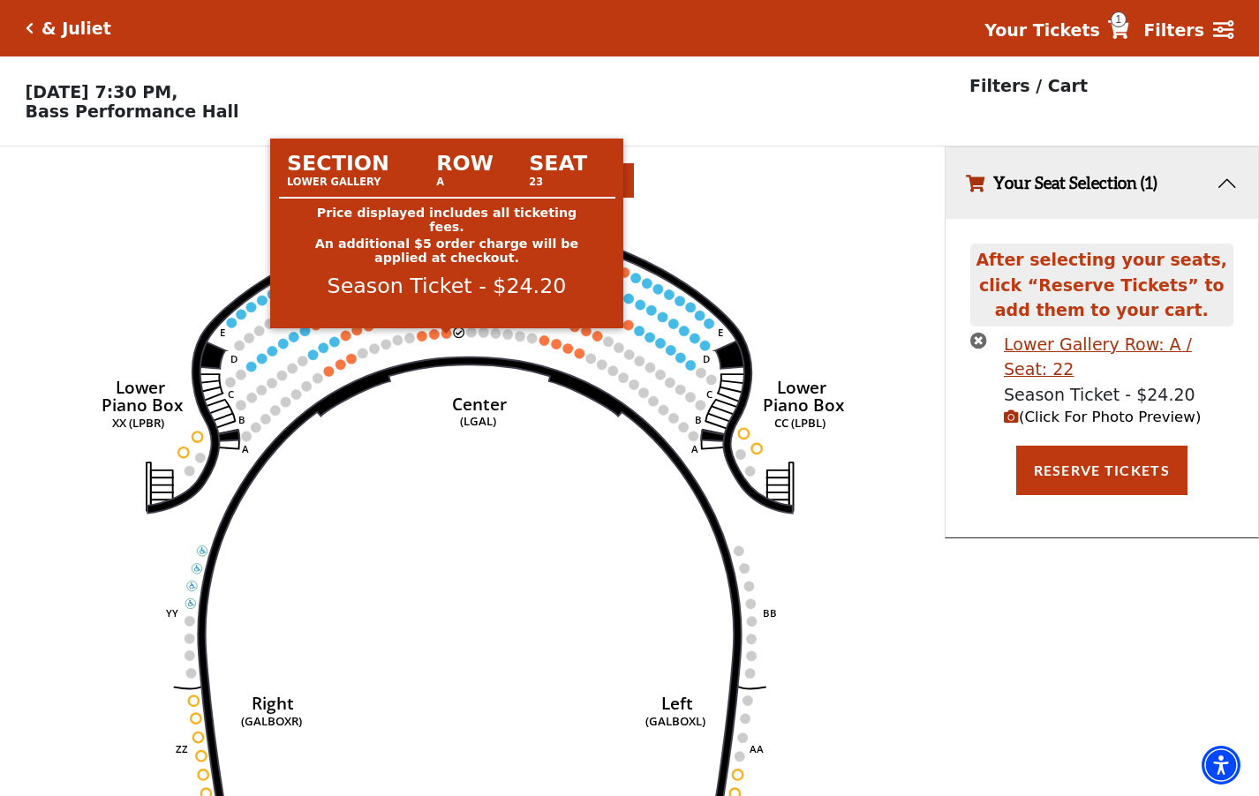
click at [445, 338] on circle at bounding box center [446, 333] width 10 height 10
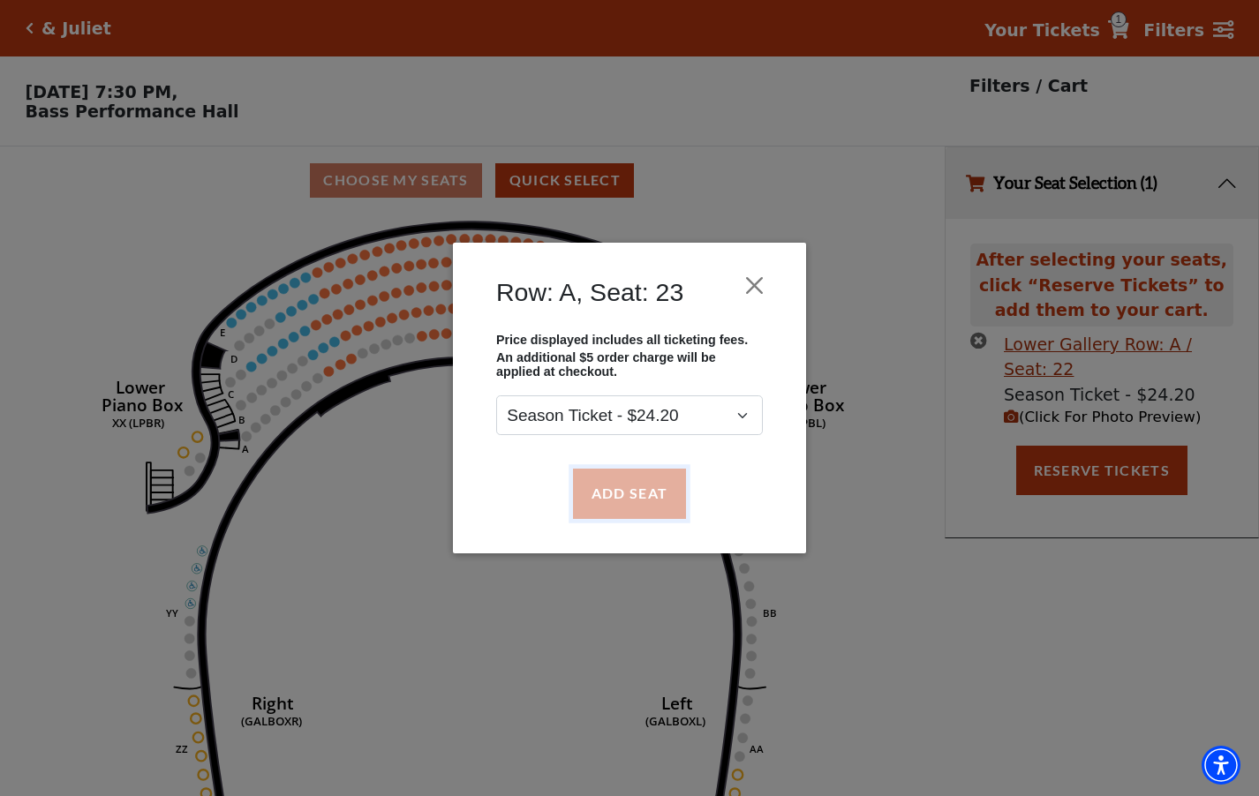
click at [652, 497] on button "Add Seat" at bounding box center [629, 493] width 113 height 49
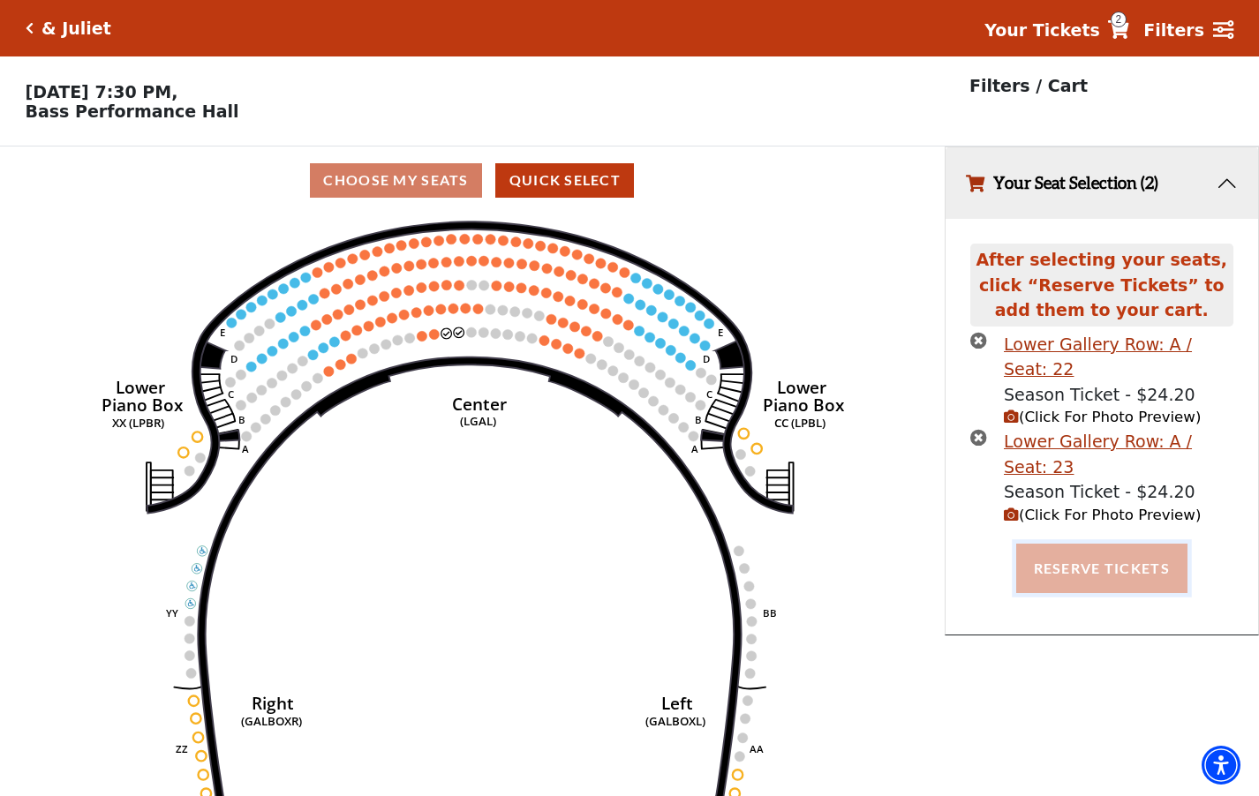
click at [1073, 544] on button "Reserve Tickets" at bounding box center [1101, 568] width 171 height 49
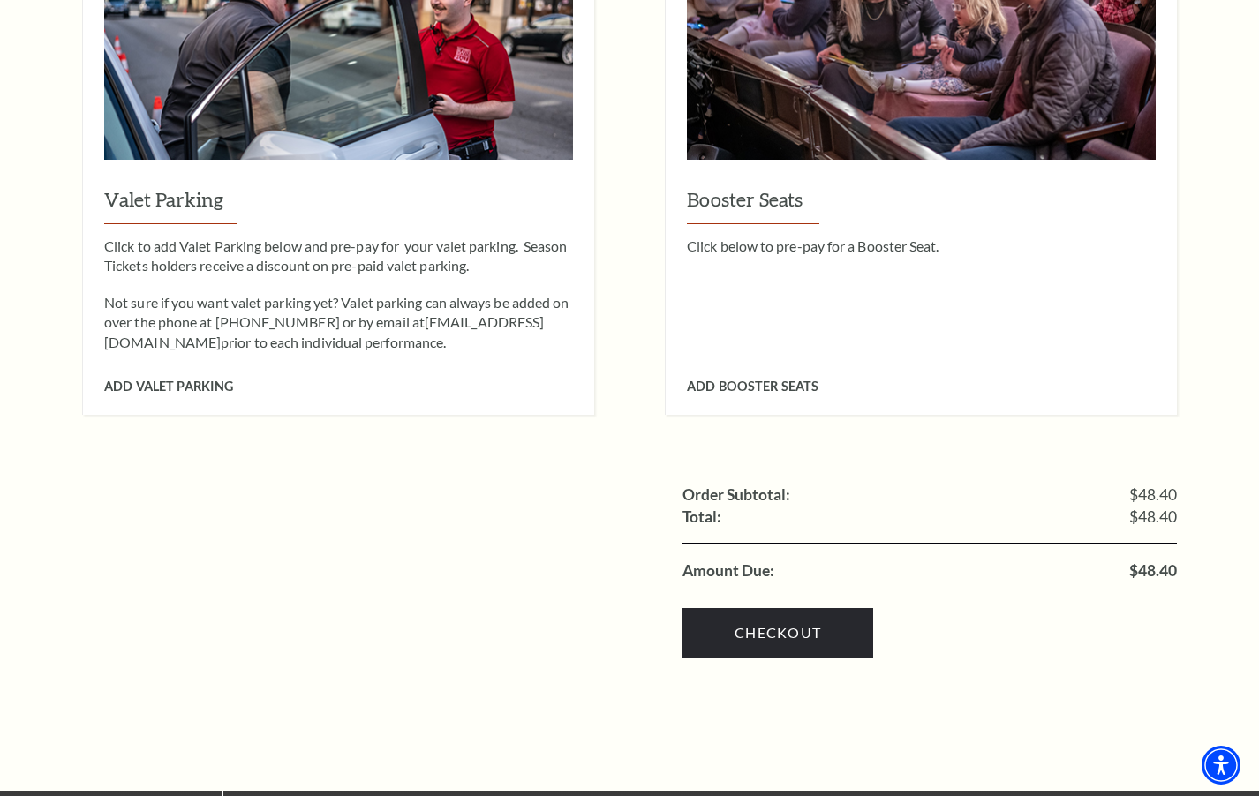
scroll to position [1677, 0]
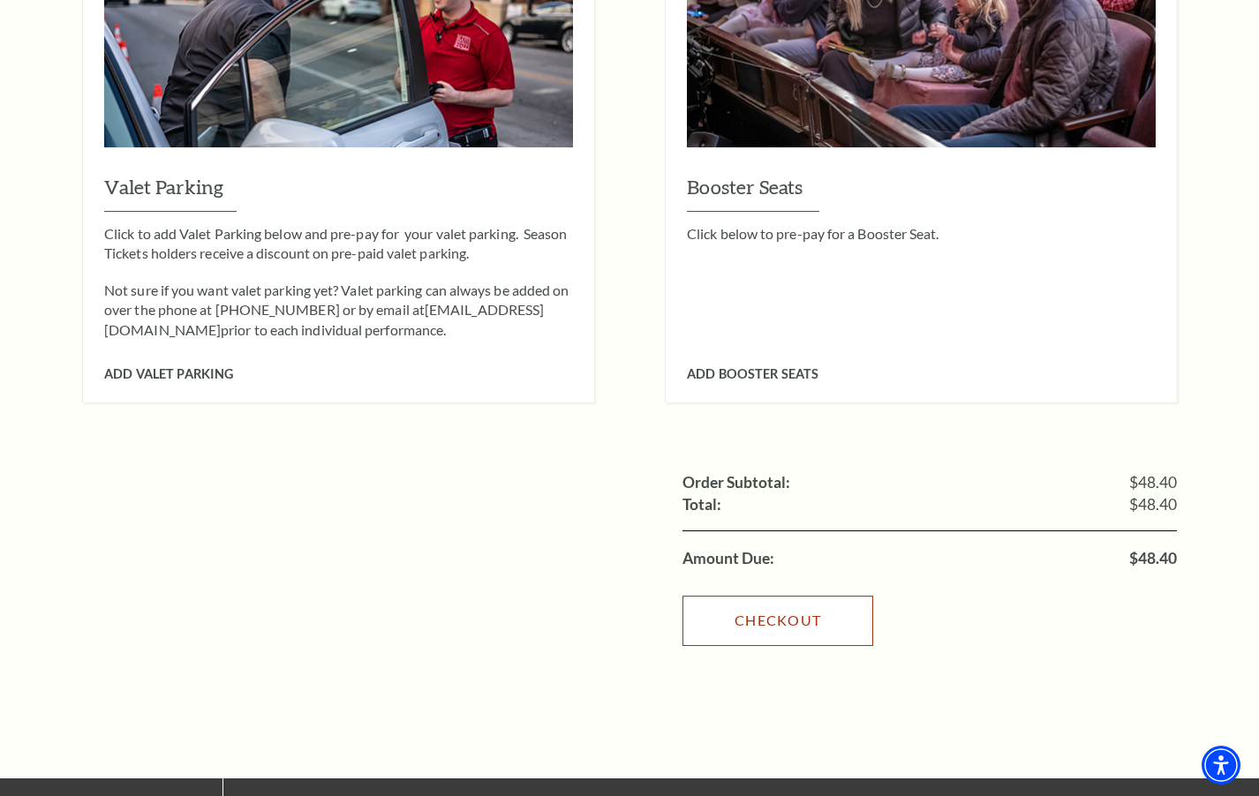
click at [773, 610] on link "Checkout" at bounding box center [777, 620] width 191 height 49
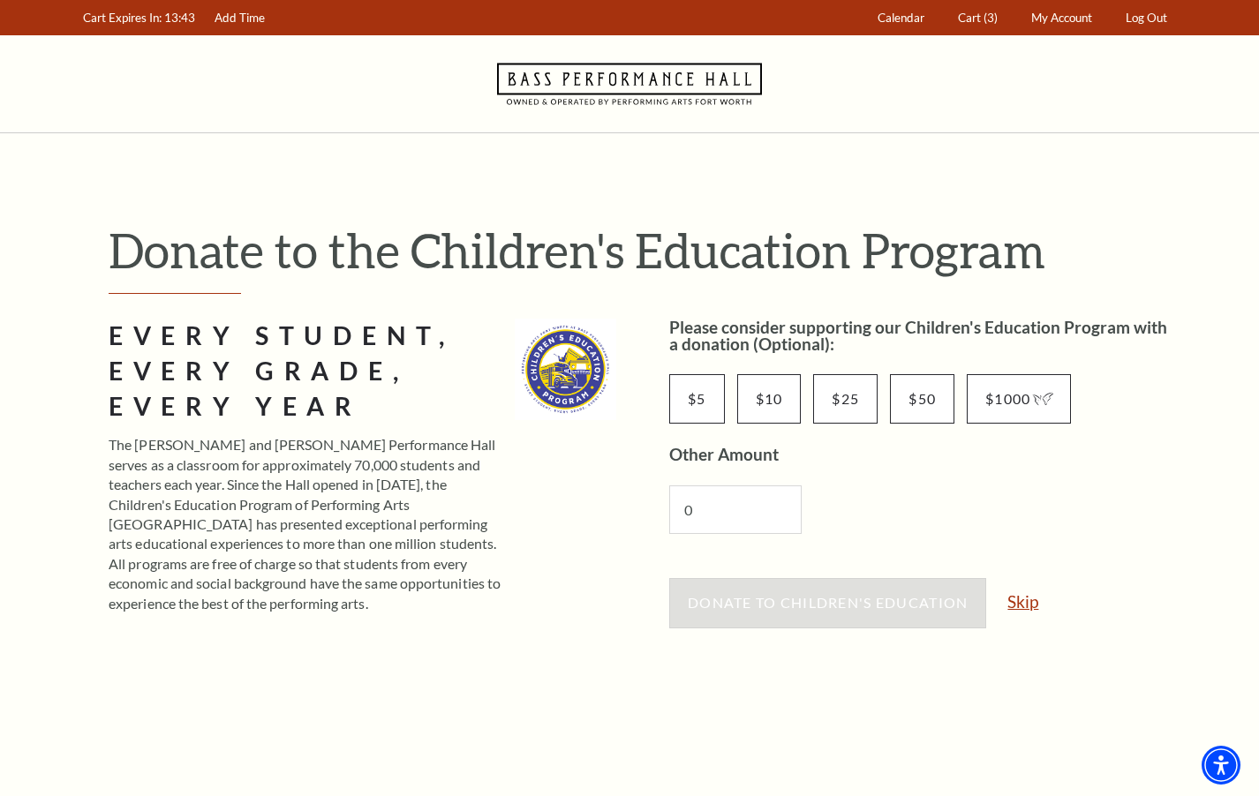
click at [1032, 594] on link "Skip" at bounding box center [1022, 601] width 31 height 17
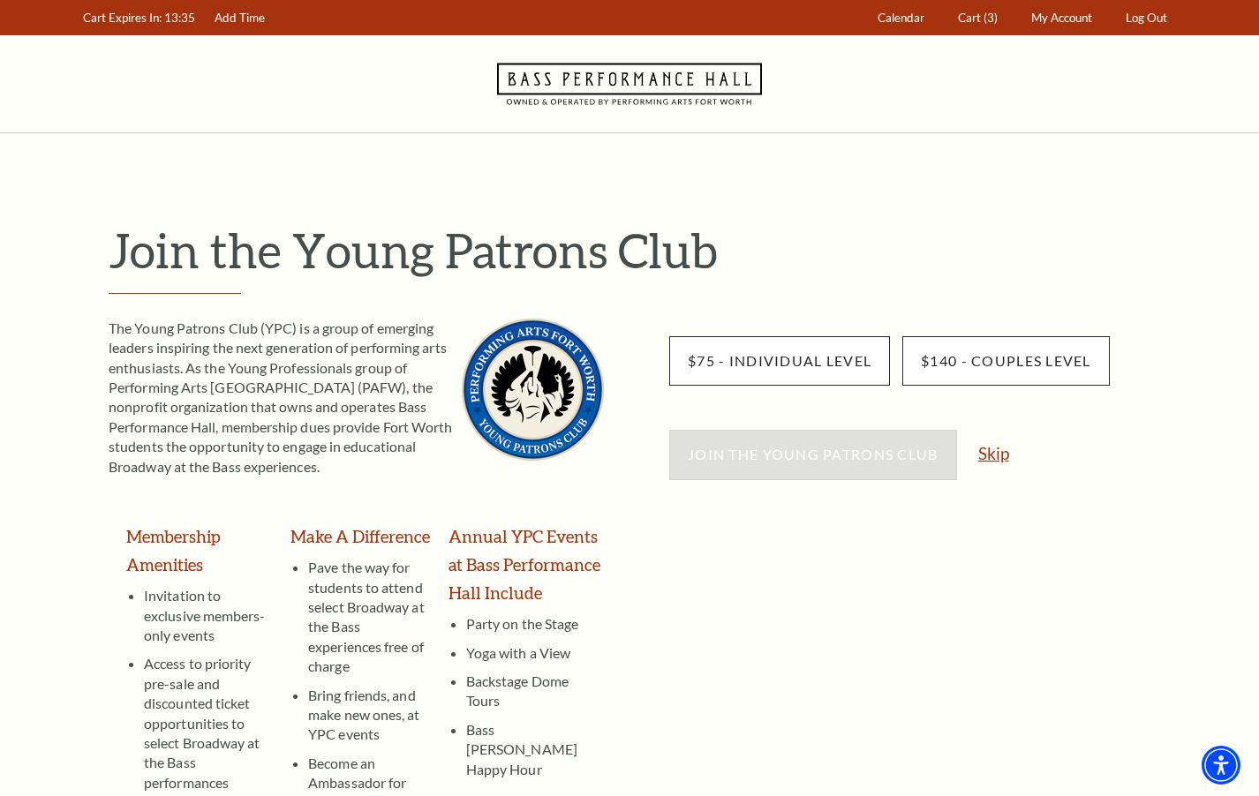
click at [993, 460] on link "Skip" at bounding box center [993, 453] width 31 height 17
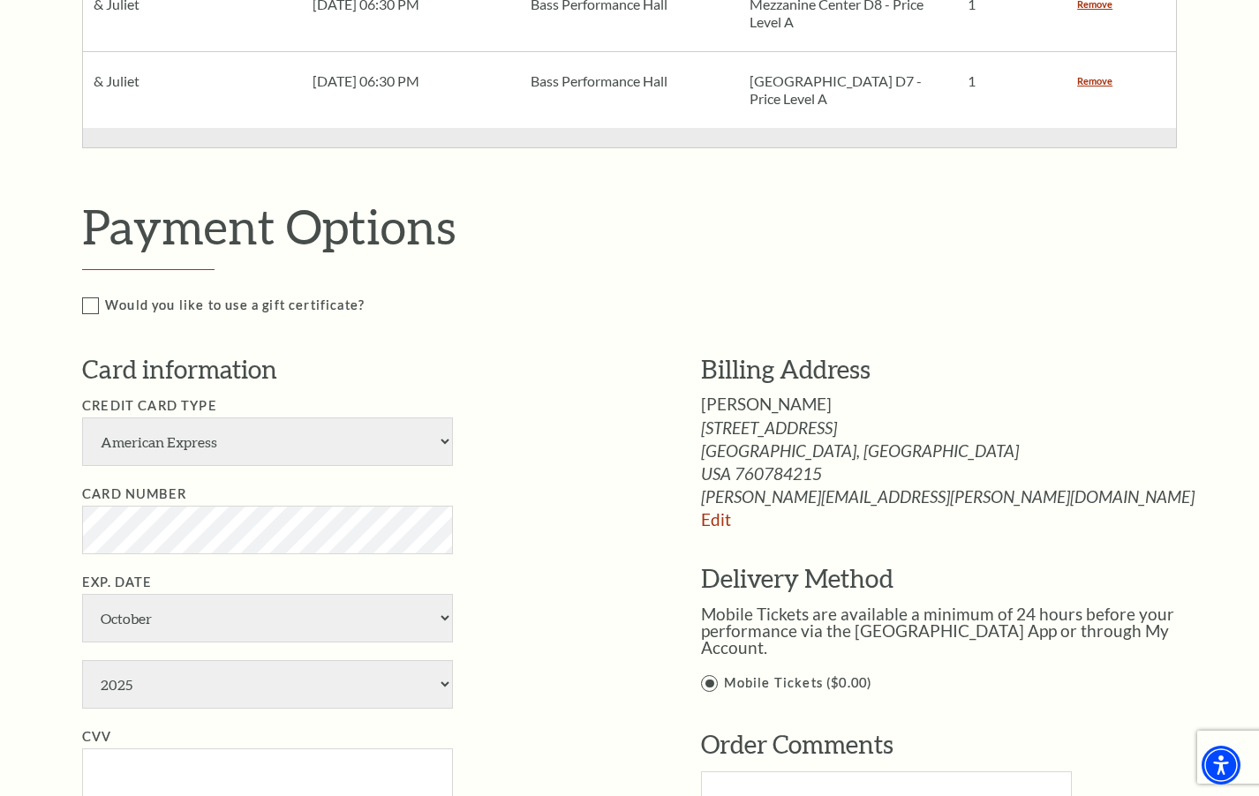
scroll to position [1059, 0]
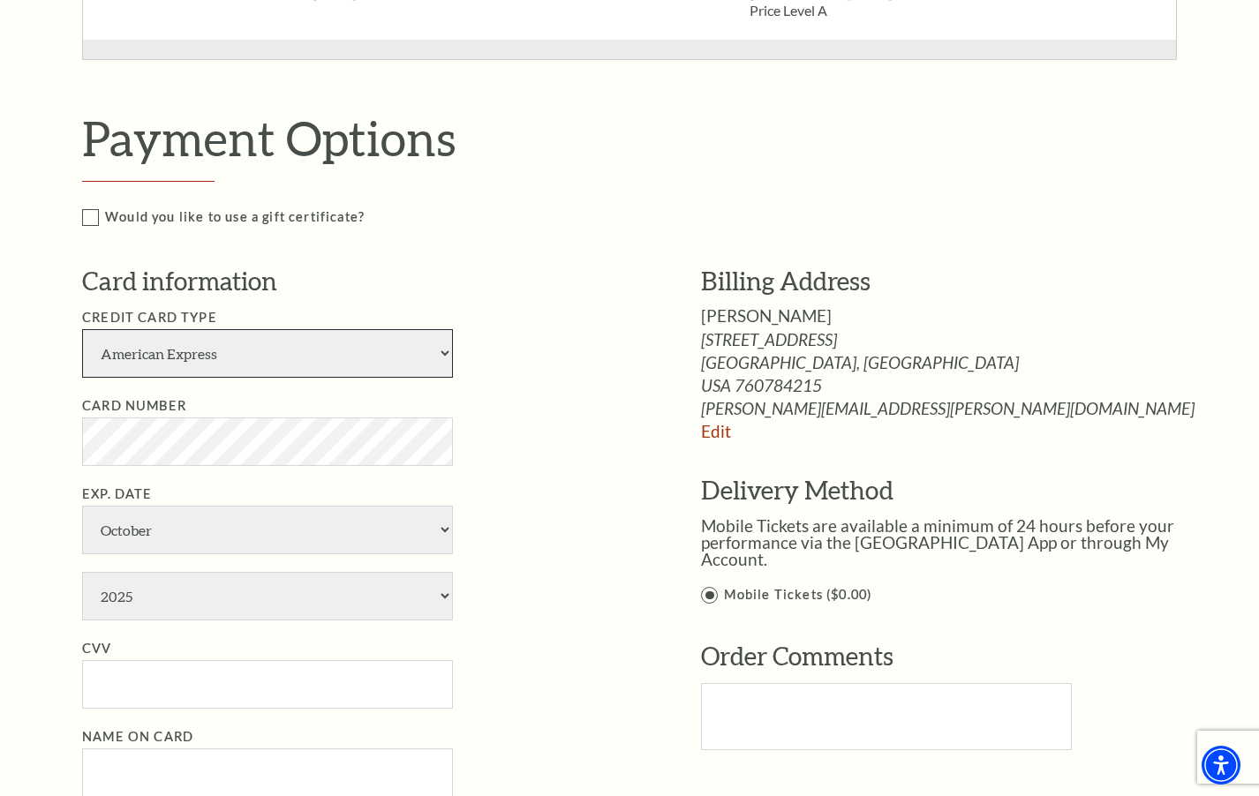
click at [202, 356] on select "American Express Visa Master Card Discover" at bounding box center [267, 353] width 371 height 49
select select "25"
click at [82, 329] on select "American Express Visa Master Card Discover" at bounding box center [267, 353] width 371 height 49
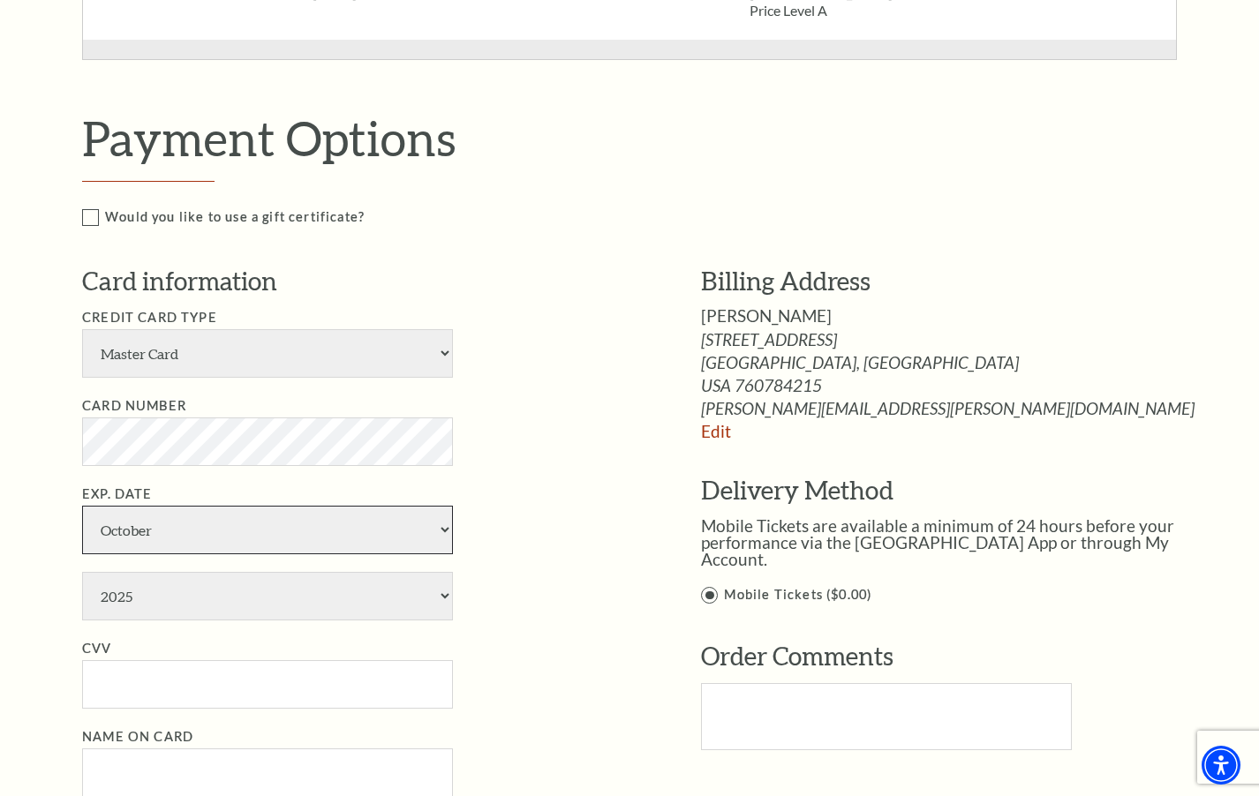
click at [156, 534] on select "January February March April May June July August September October November De…" at bounding box center [267, 530] width 371 height 49
select select "11"
click at [82, 506] on select "January February March April May June July August September October November De…" at bounding box center [267, 530] width 371 height 49
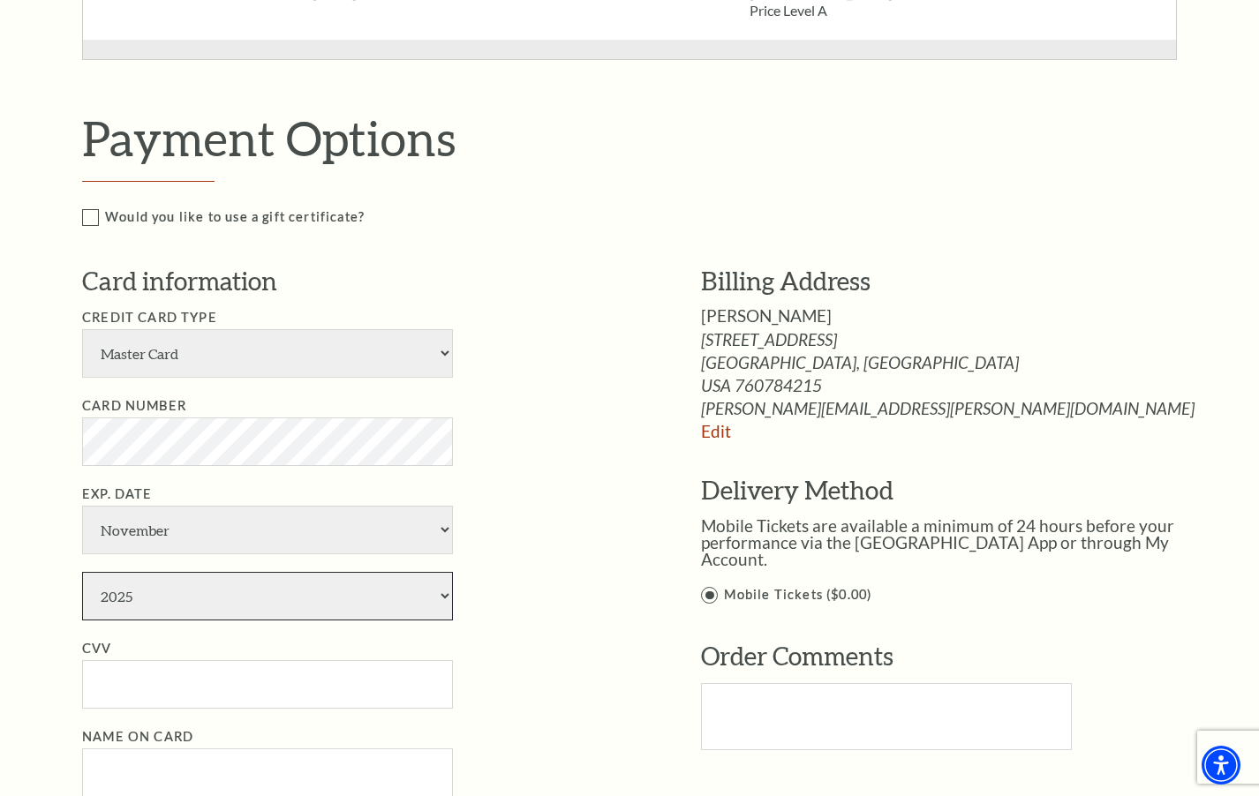
click at [145, 595] on select "2025 2026 2027 2028 2029 2030 2031 2032 2033 2034" at bounding box center [267, 596] width 371 height 49
select select "2028"
click at [82, 572] on select "2025 2026 2027 2028 2029 2030 2031 2032 2033 2034" at bounding box center [267, 596] width 371 height 49
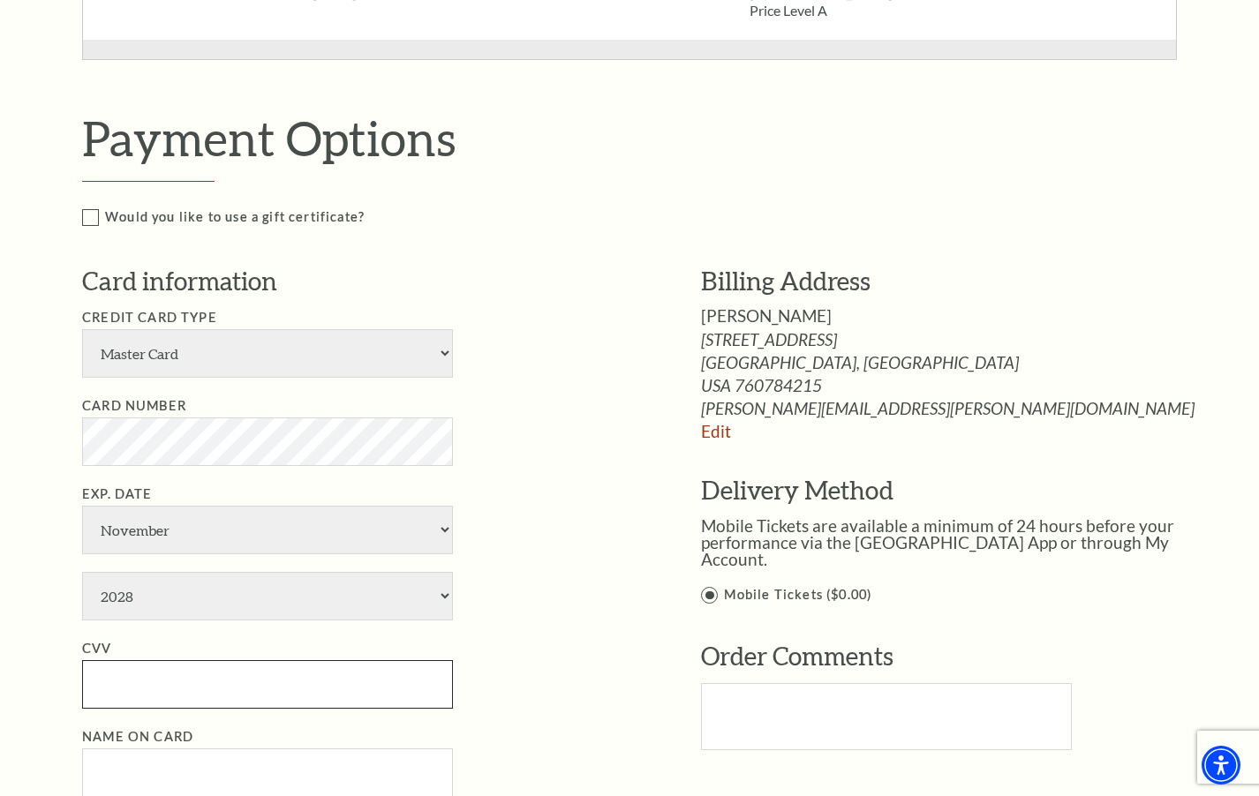
click at [176, 692] on input "CVV" at bounding box center [267, 684] width 371 height 49
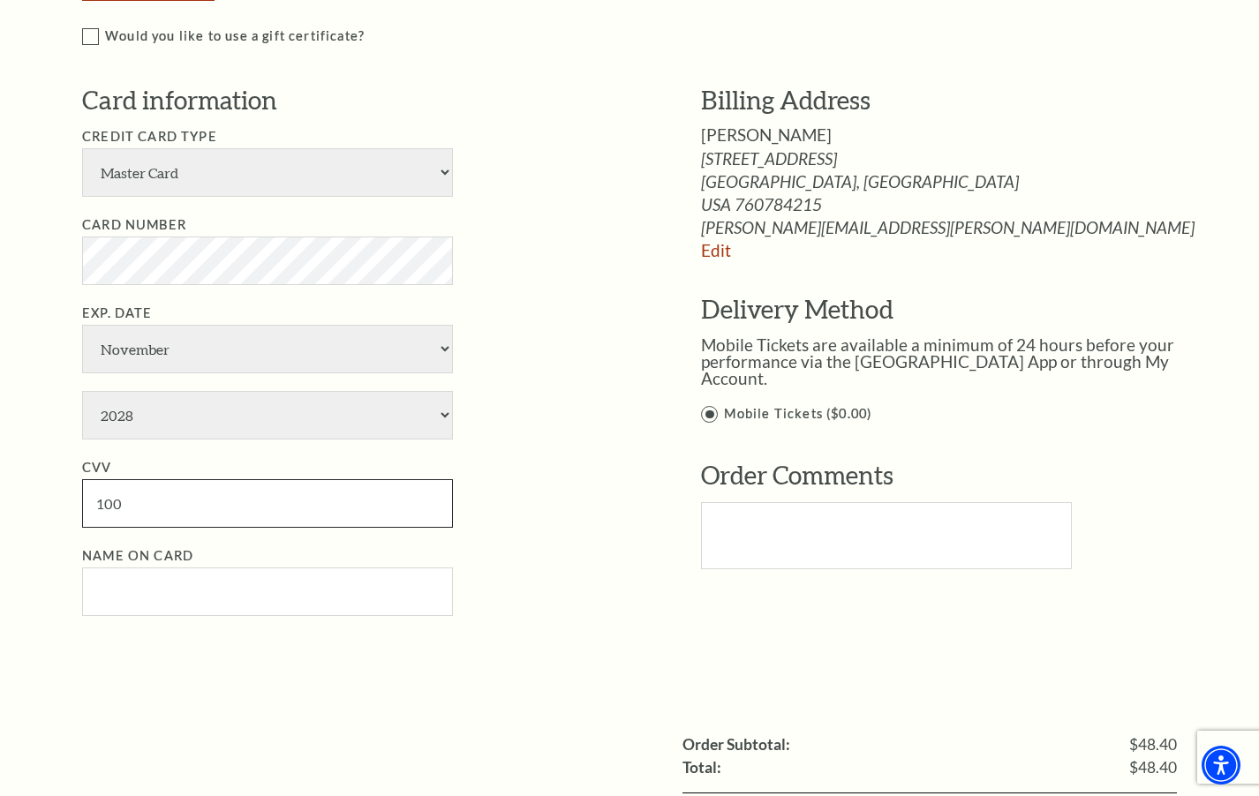
scroll to position [1324, 0]
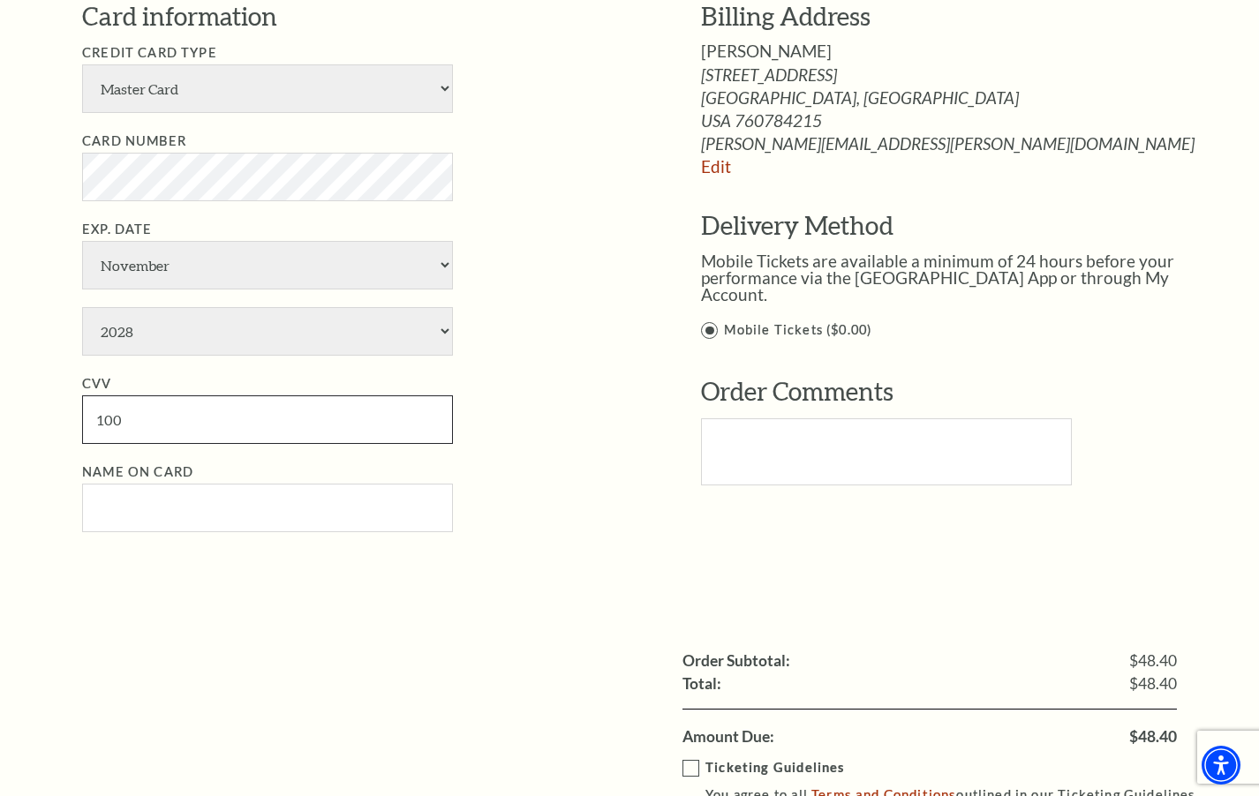
type input "100"
click at [170, 514] on input "Name on Card" at bounding box center [267, 508] width 371 height 49
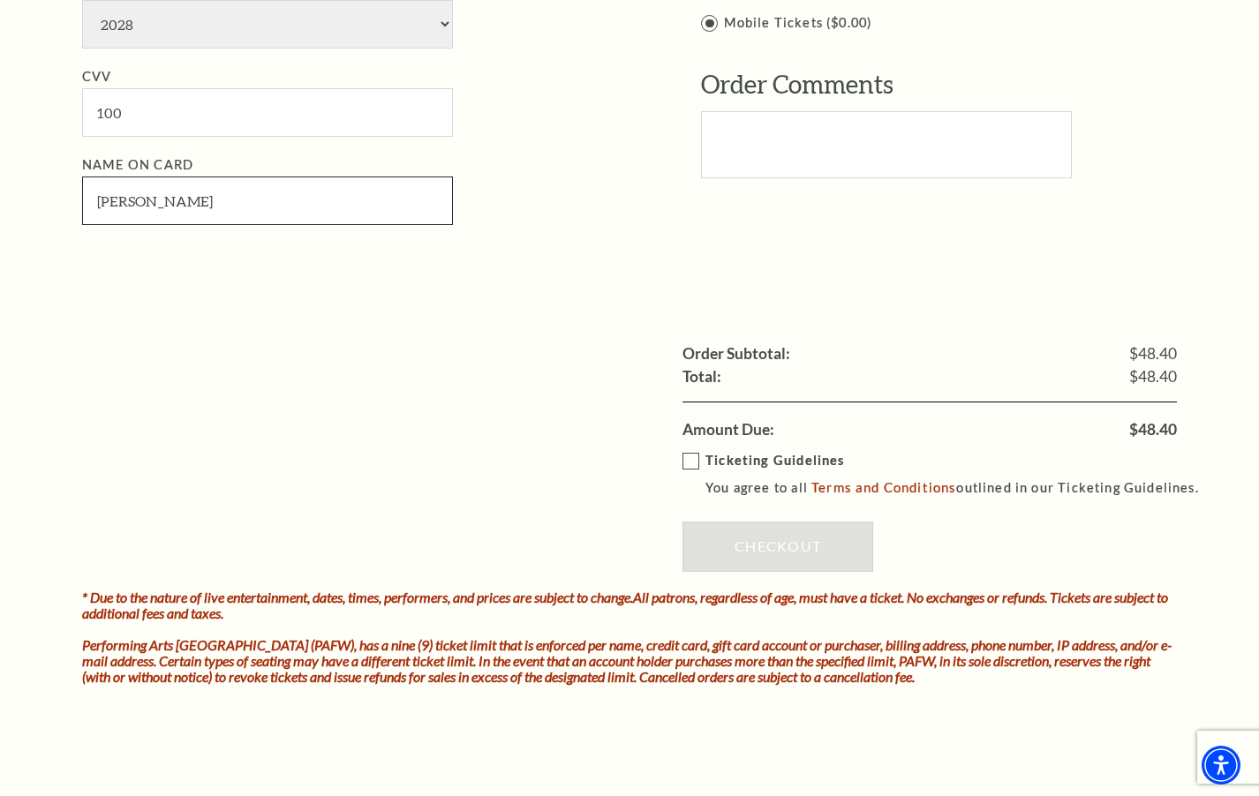
scroll to position [1677, 0]
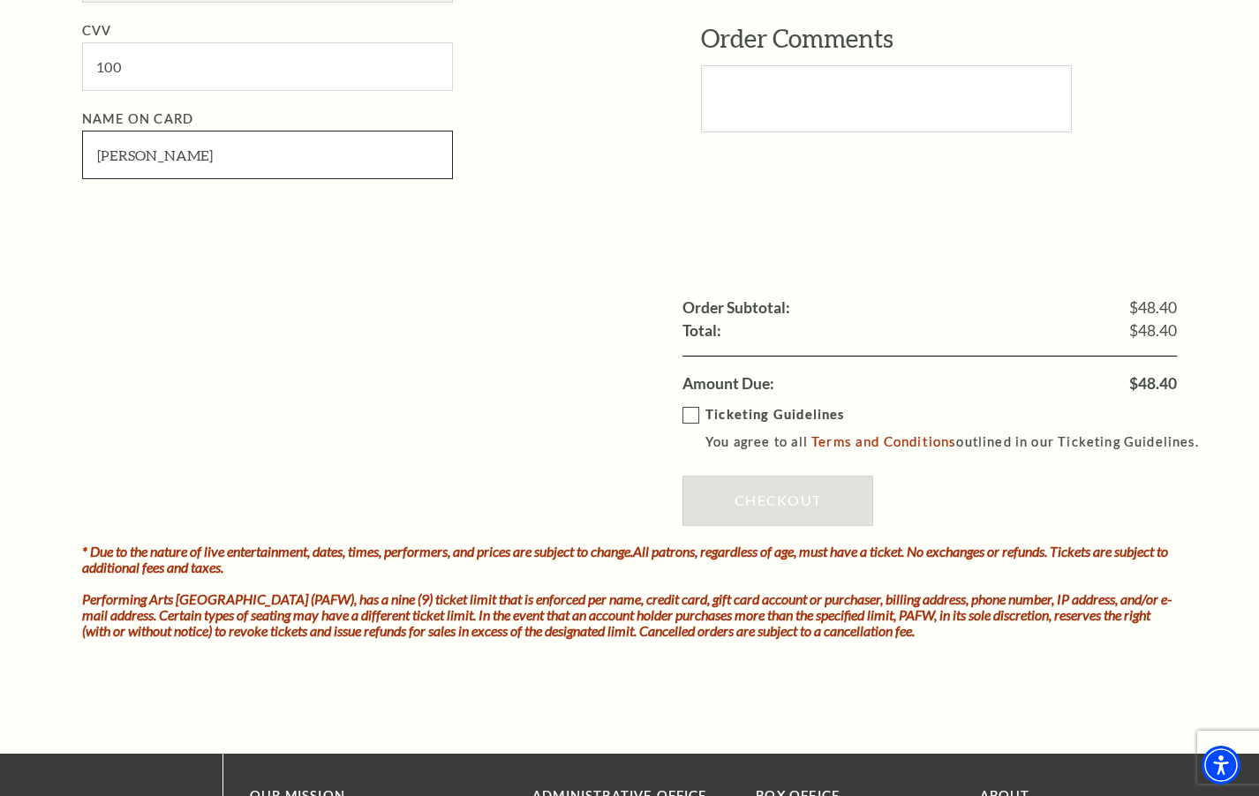
type input "Carolyn McDonald"
click at [693, 407] on label "Ticketing Guidelines You agree to all Terms and Conditions outlined in our Tick…" at bounding box center [948, 428] width 532 height 49
click at [0, 0] on input "Ticketing Guidelines You agree to all Terms and Conditions outlined in our Tick…" at bounding box center [0, 0] width 0 height 0
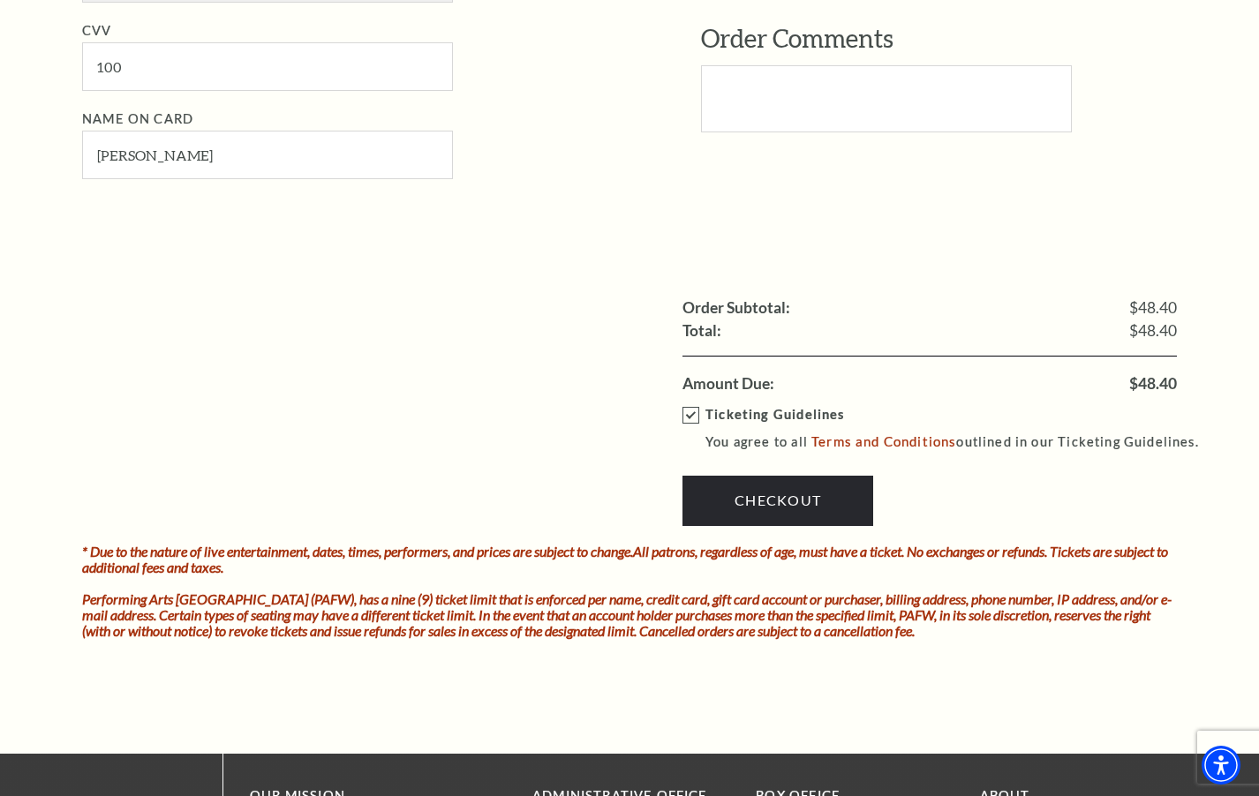
scroll to position [1854, 0]
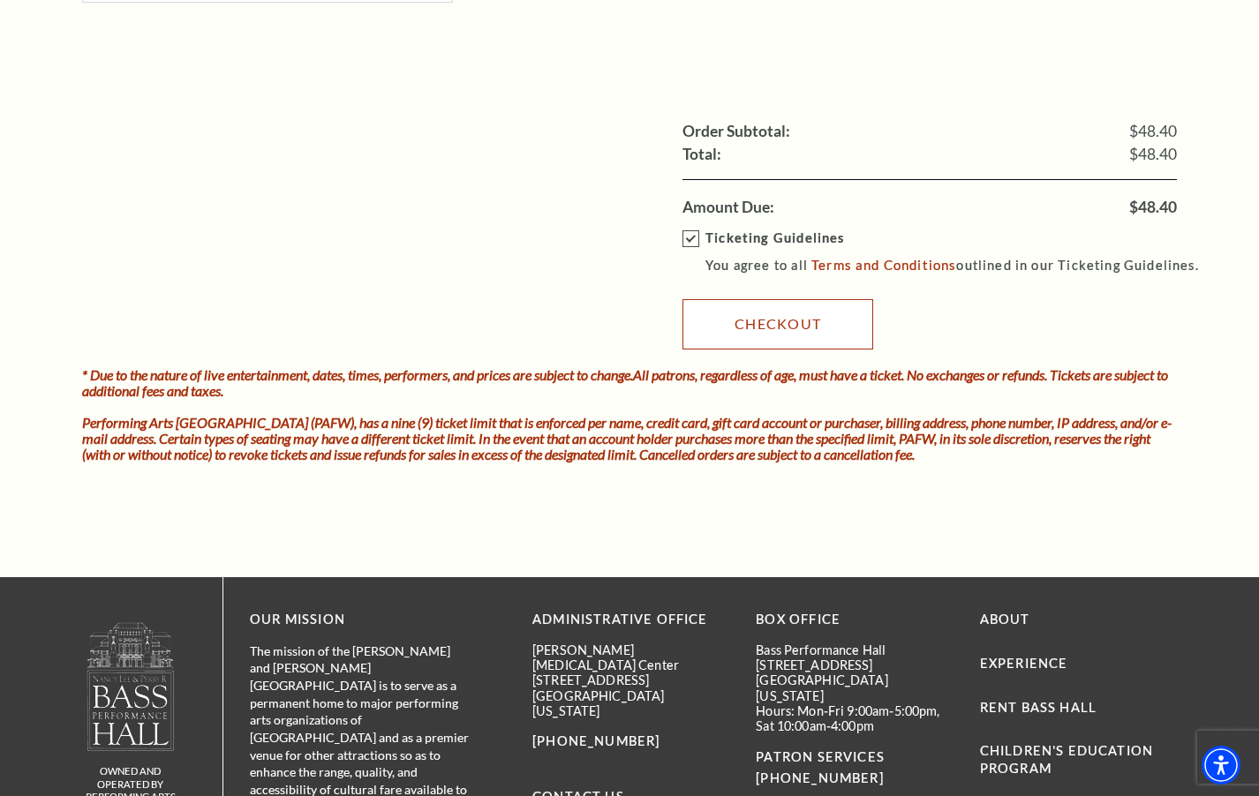
click at [795, 320] on link "Checkout" at bounding box center [777, 323] width 191 height 49
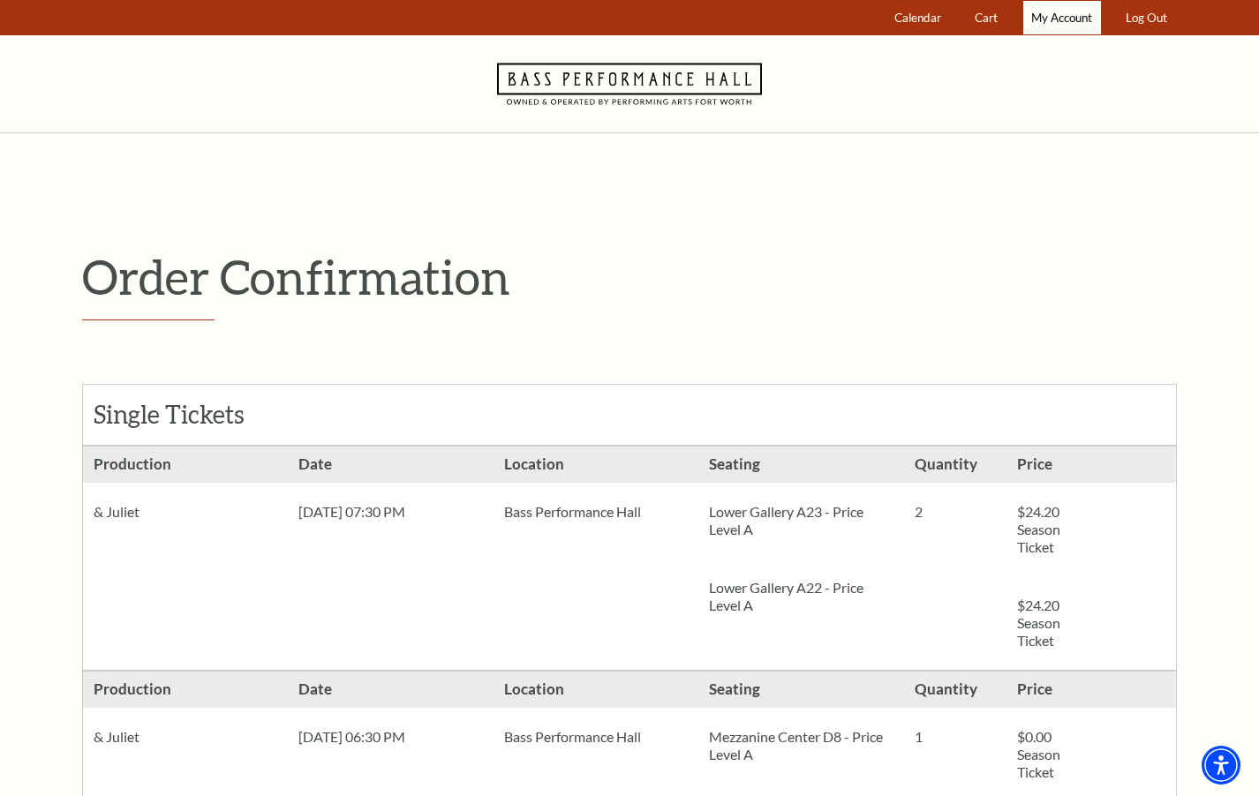
click at [1060, 17] on span "My Account" at bounding box center [1061, 18] width 61 height 14
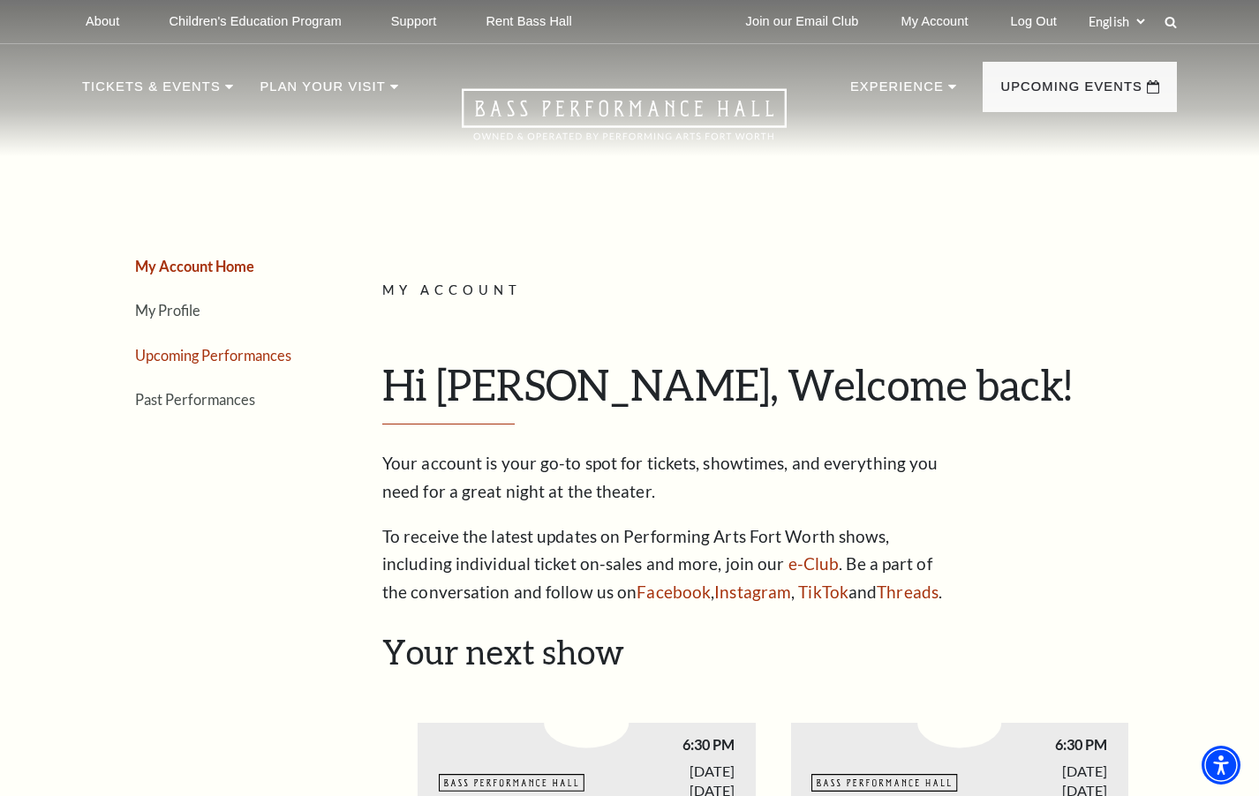
click at [226, 353] on link "Upcoming Performances" at bounding box center [213, 355] width 156 height 17
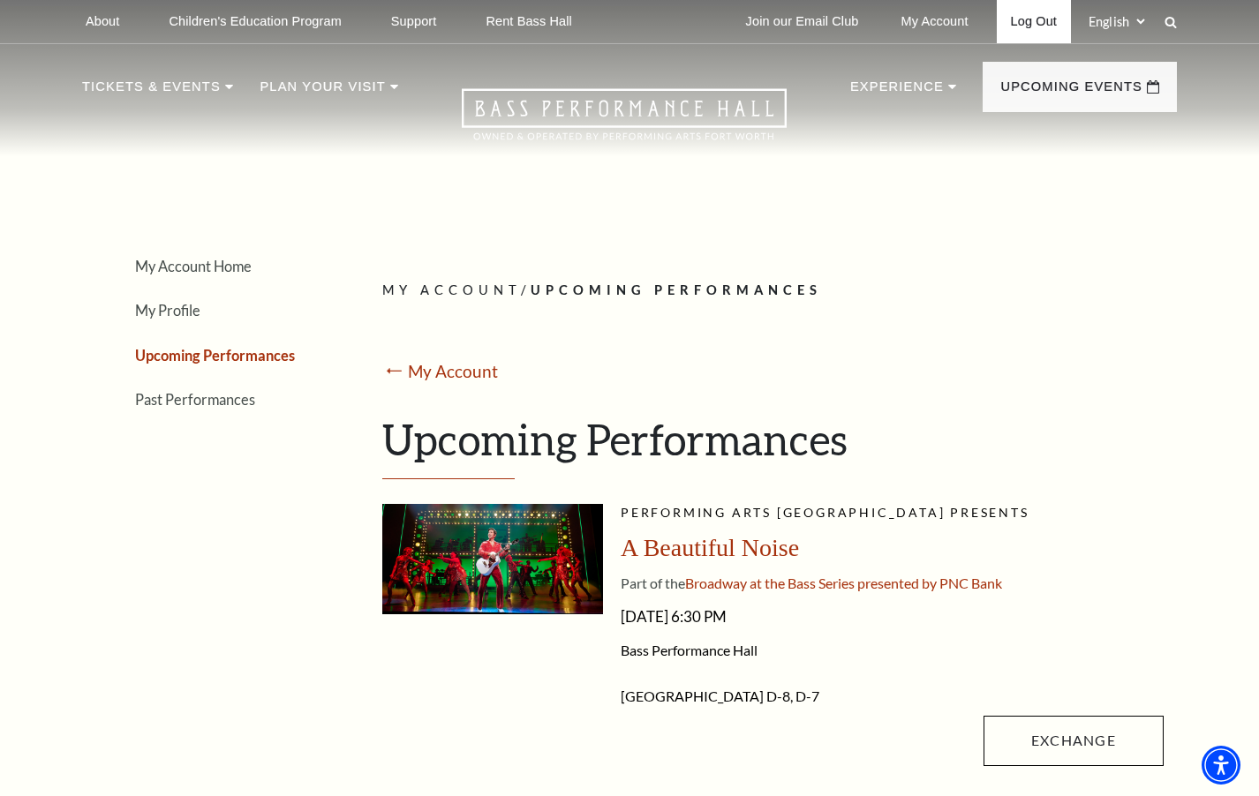
click at [1042, 22] on link "Log Out" at bounding box center [1034, 21] width 74 height 43
